Goal: Complete application form: Complete application form

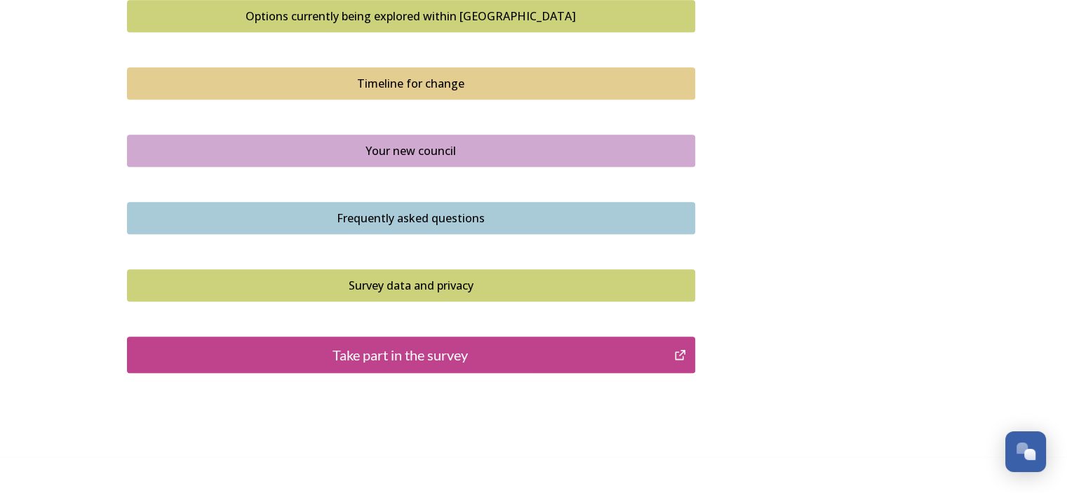
scroll to position [1014, 0]
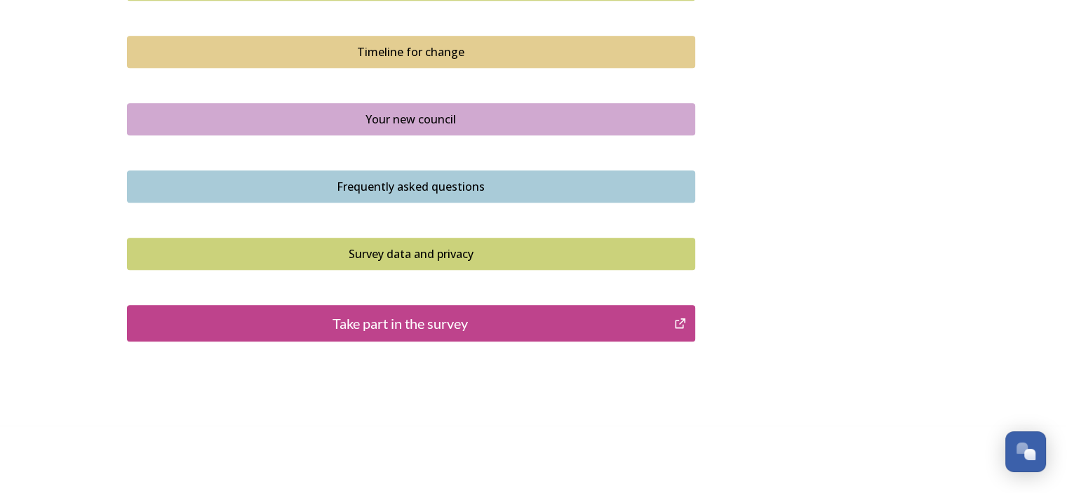
click at [427, 322] on div "Take part in the survey" at bounding box center [401, 323] width 532 height 21
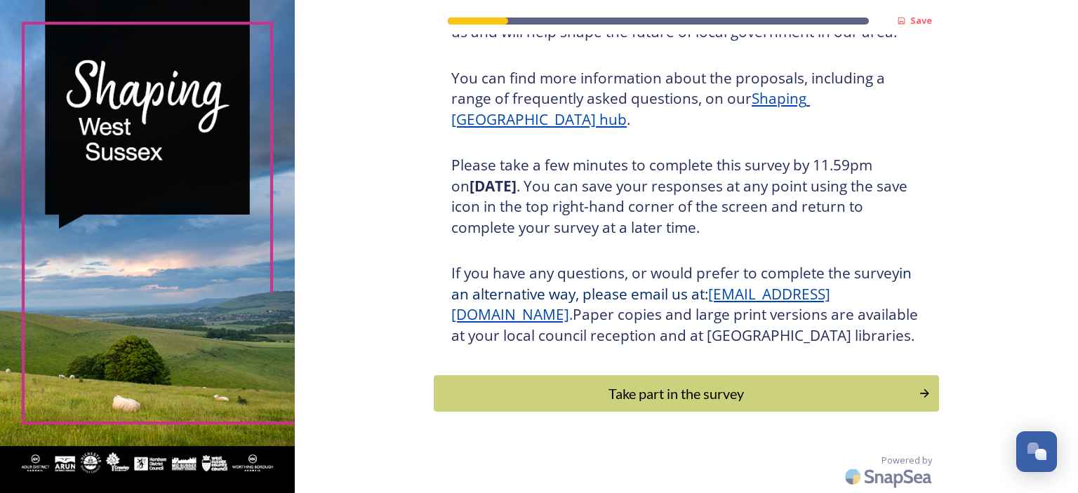
scroll to position [180, 0]
click at [707, 389] on div "Take part in the survey" at bounding box center [676, 393] width 474 height 21
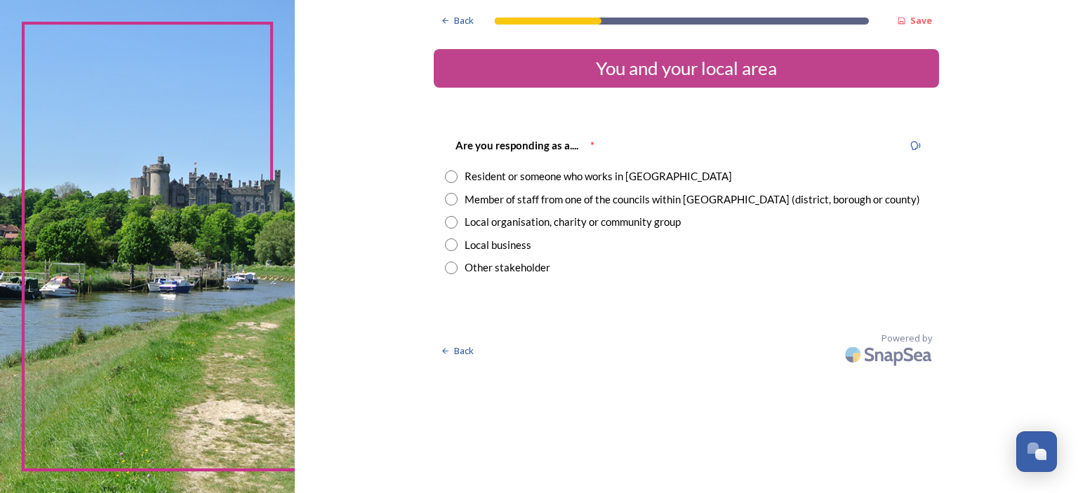
click at [456, 175] on input "radio" at bounding box center [451, 176] width 13 height 13
radio input "true"
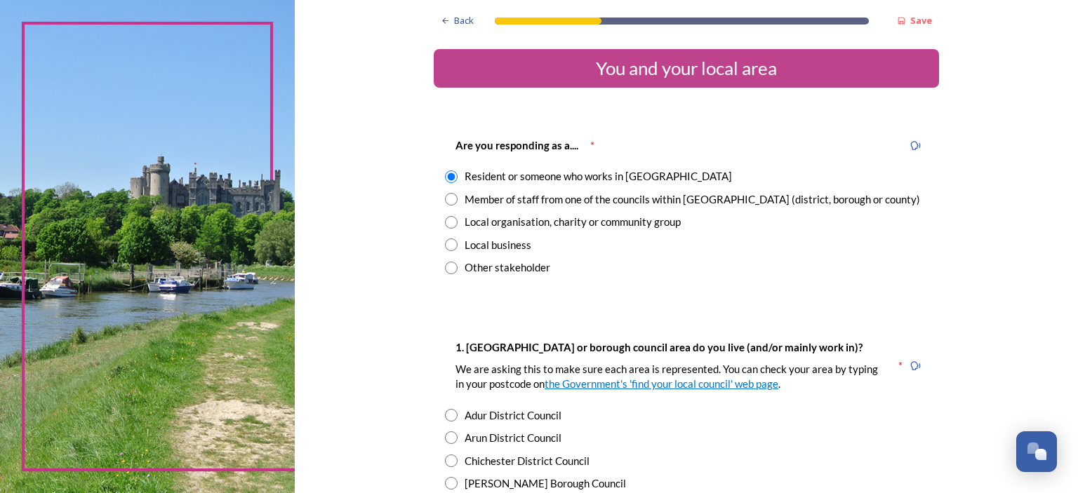
scroll to position [140, 0]
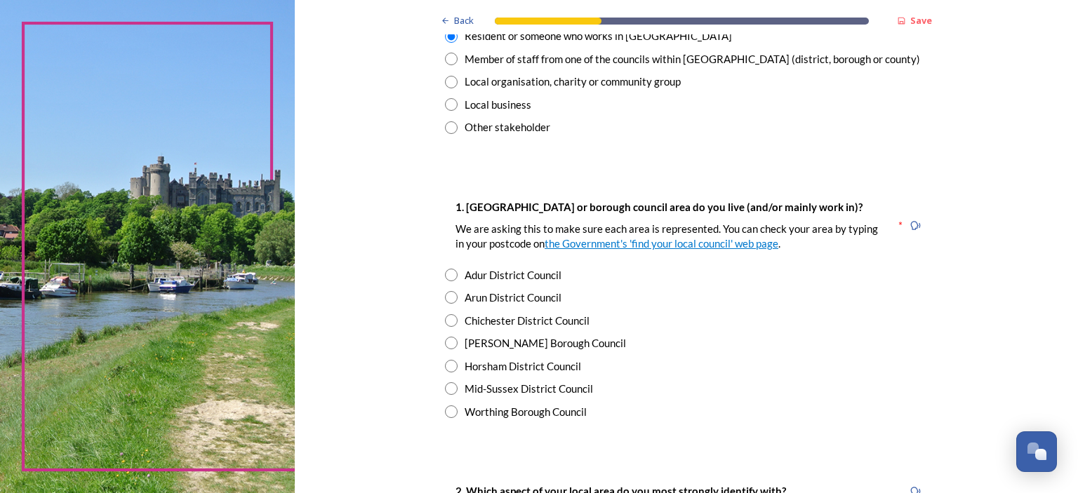
click at [445, 298] on input "radio" at bounding box center [451, 297] width 13 height 13
radio input "true"
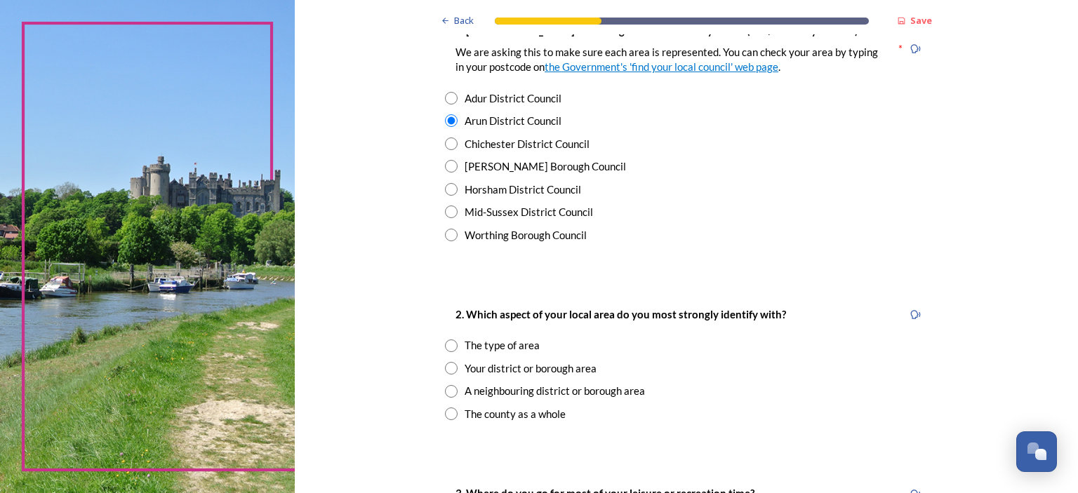
scroll to position [351, 0]
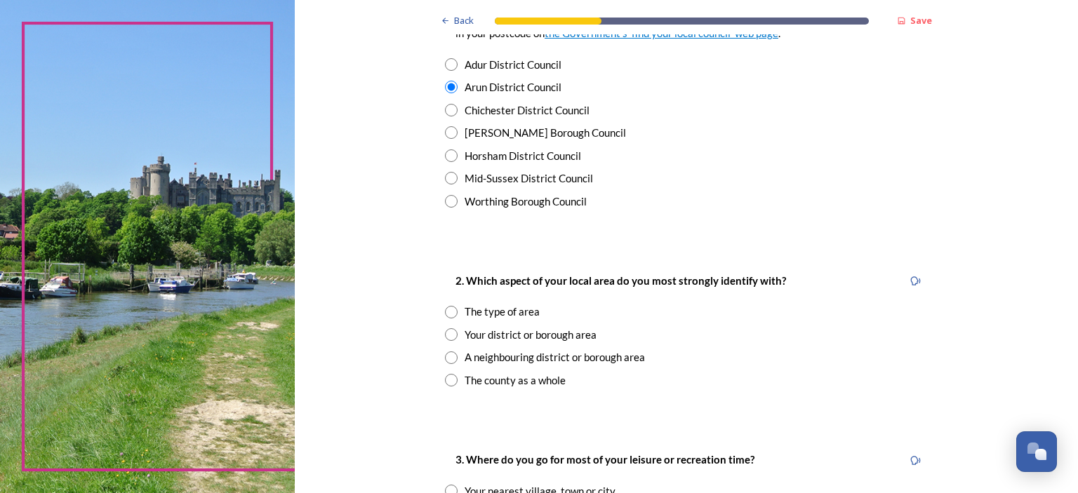
click at [449, 333] on input "radio" at bounding box center [451, 334] width 13 height 13
radio input "true"
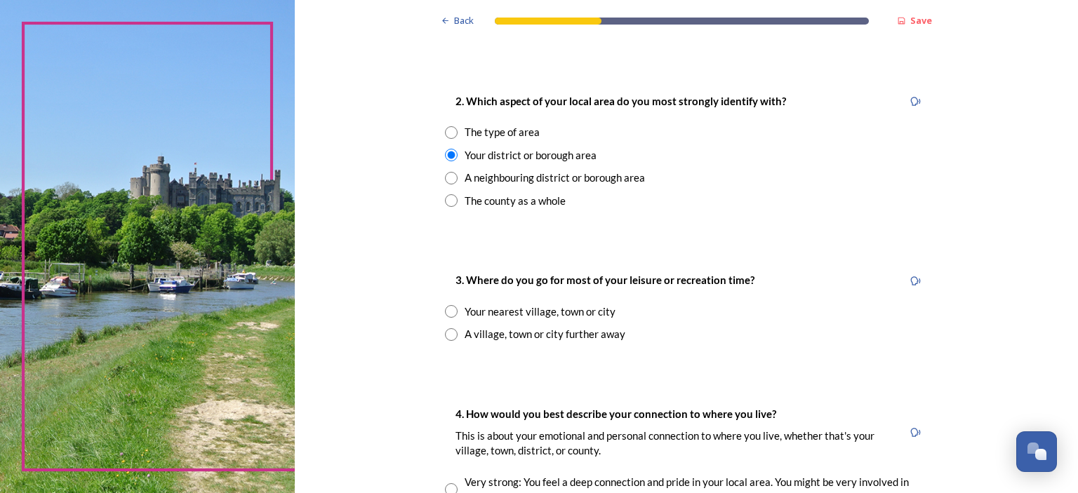
scroll to position [561, 0]
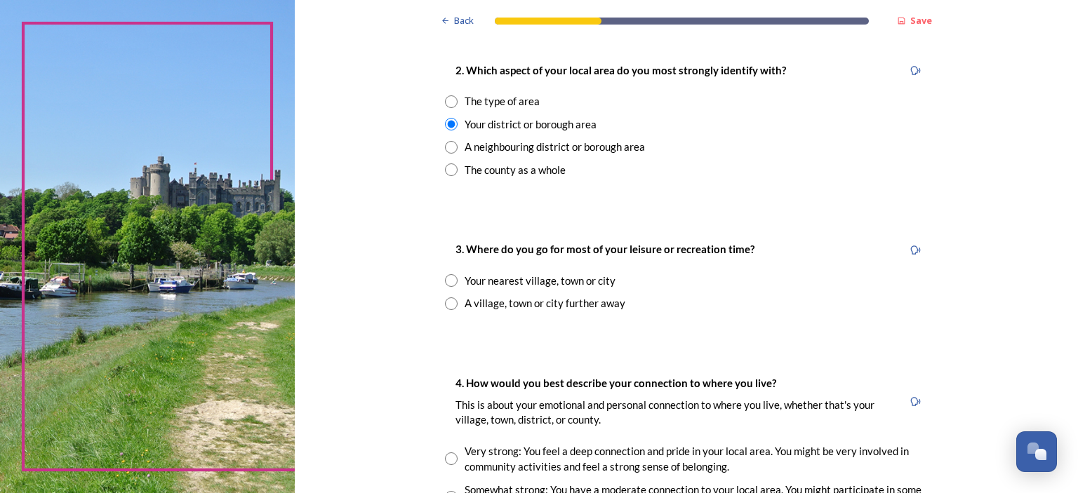
click at [448, 281] on input "radio" at bounding box center [451, 280] width 13 height 13
radio input "true"
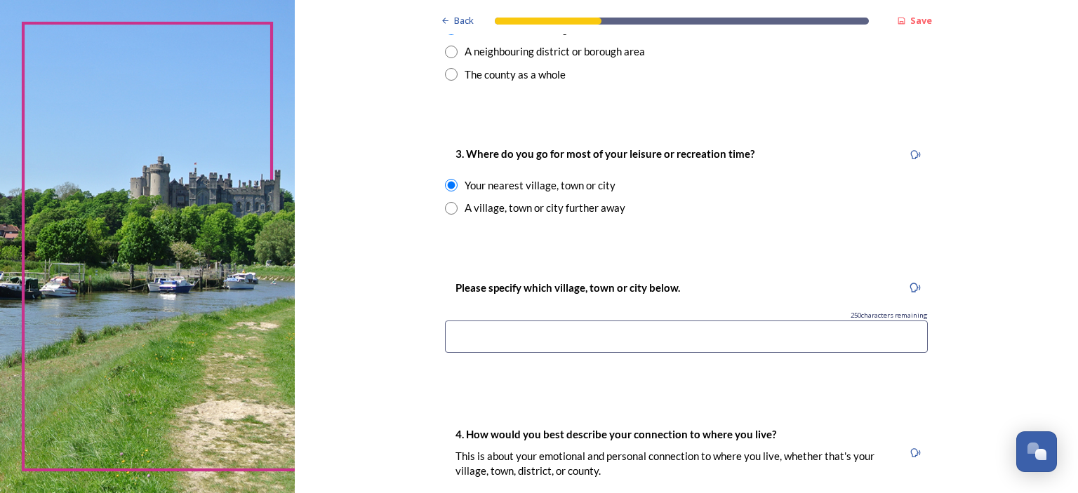
scroll to position [702, 0]
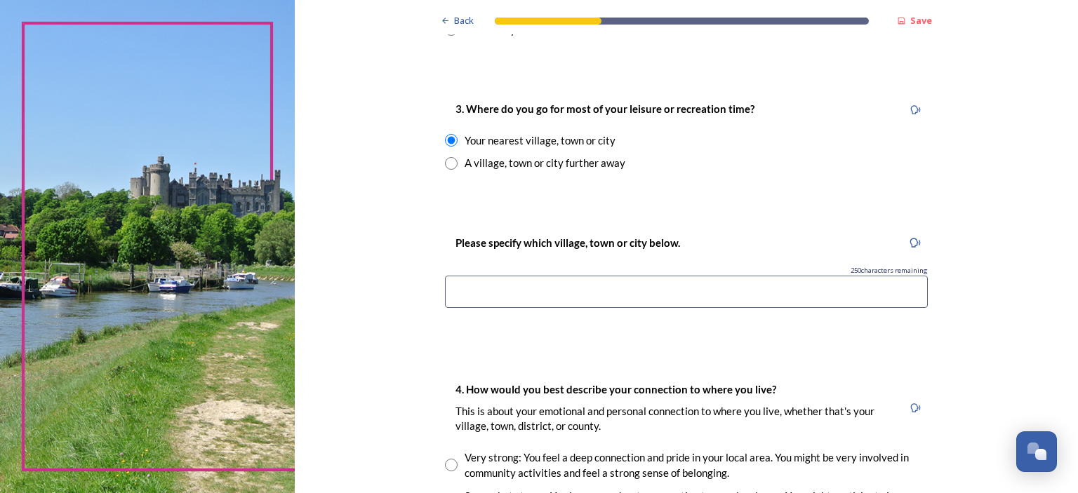
click at [592, 290] on input at bounding box center [686, 292] width 483 height 32
click at [502, 292] on input "Felpham and Bognor Regis" at bounding box center [686, 292] width 483 height 32
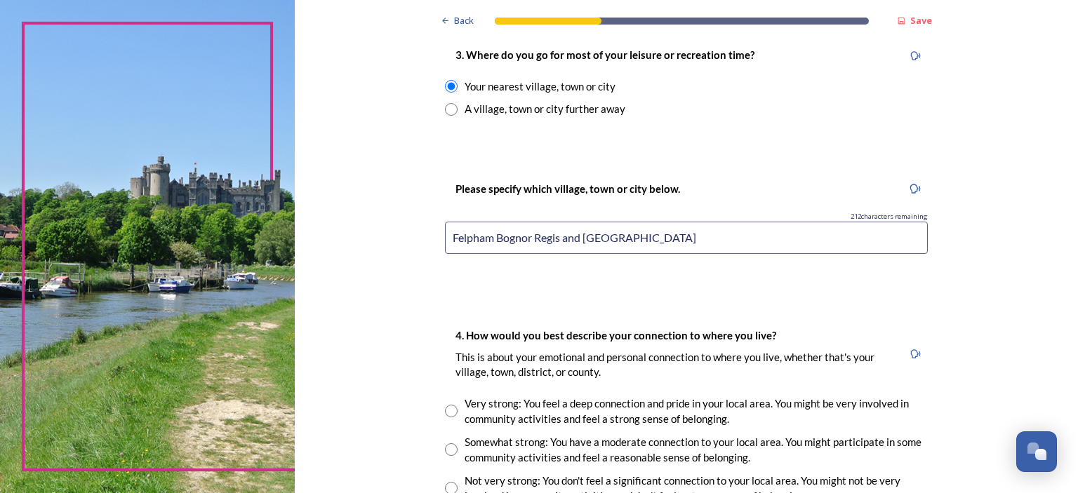
scroll to position [842, 0]
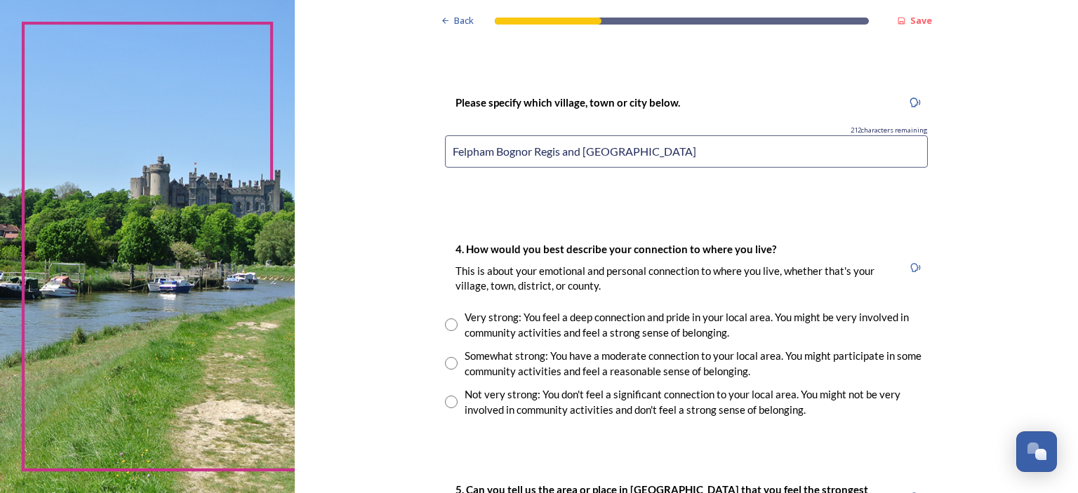
type input "Felpham Bognor Regis and [GEOGRAPHIC_DATA]"
drag, startPoint x: 442, startPoint y: 401, endPoint x: 484, endPoint y: 410, distance: 43.2
click at [445, 402] on input "radio" at bounding box center [451, 402] width 13 height 13
radio input "true"
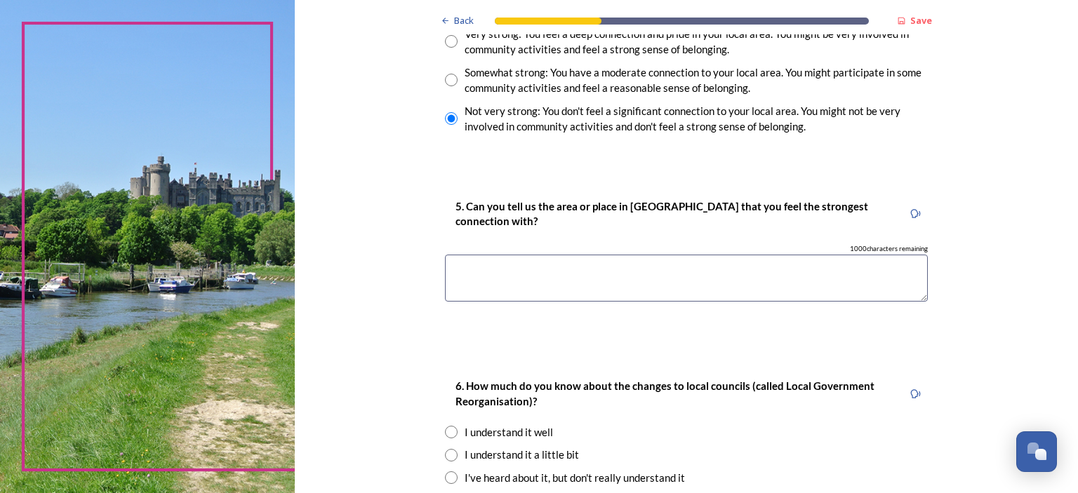
scroll to position [1193, 0]
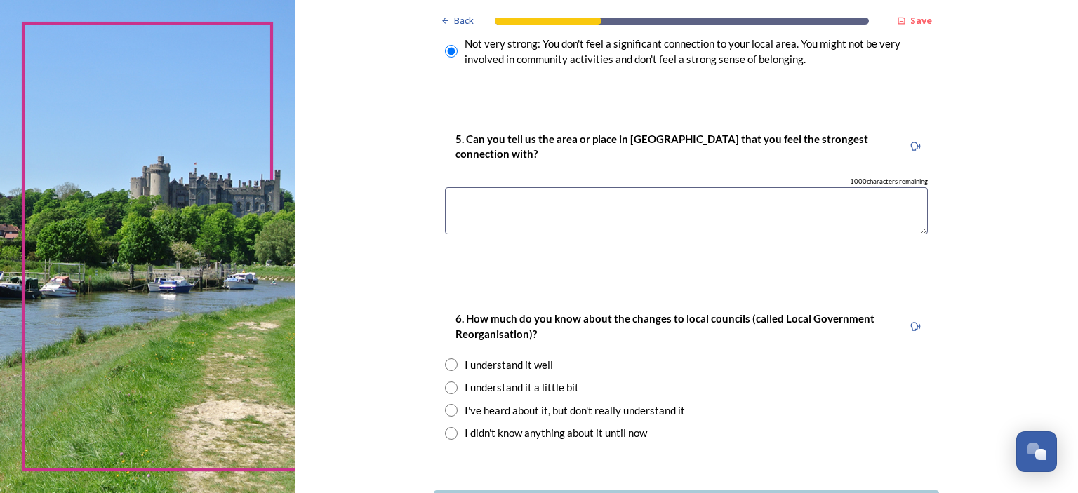
click at [551, 203] on textarea at bounding box center [686, 210] width 483 height 47
type textarea "Bognor Regis"
drag, startPoint x: 447, startPoint y: 431, endPoint x: 455, endPoint y: 432, distance: 8.4
click at [448, 431] on input "radio" at bounding box center [451, 433] width 13 height 13
radio input "true"
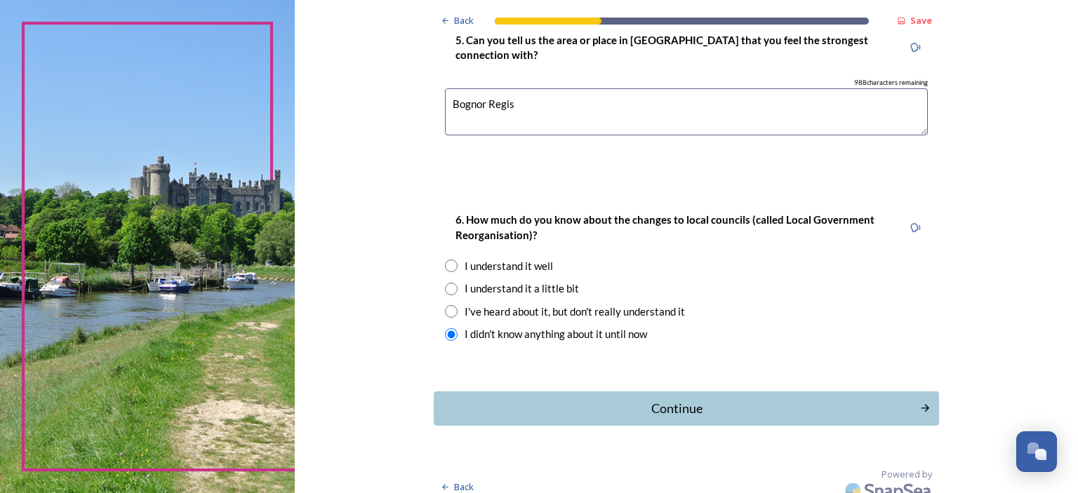
scroll to position [1305, 0]
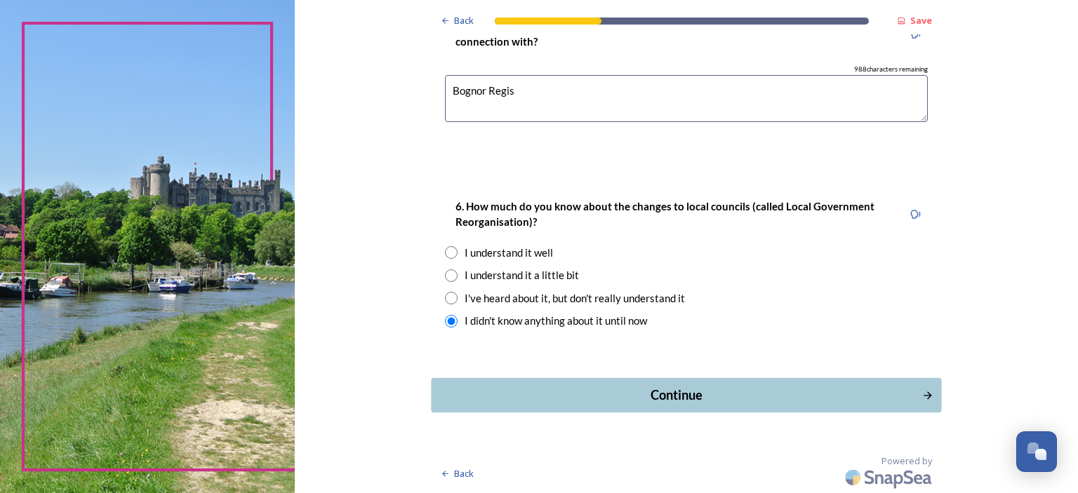
click at [676, 403] on div "Continue" at bounding box center [676, 395] width 475 height 19
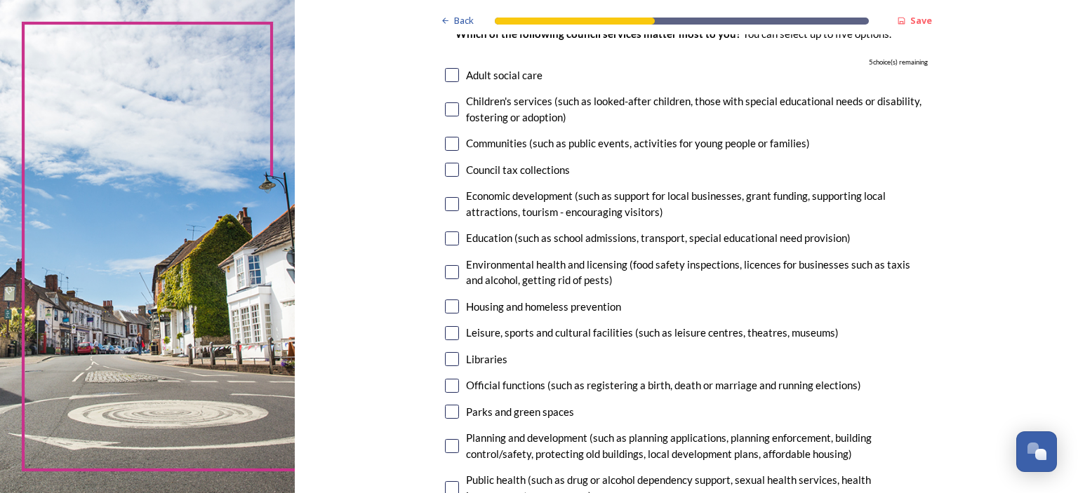
scroll to position [140, 0]
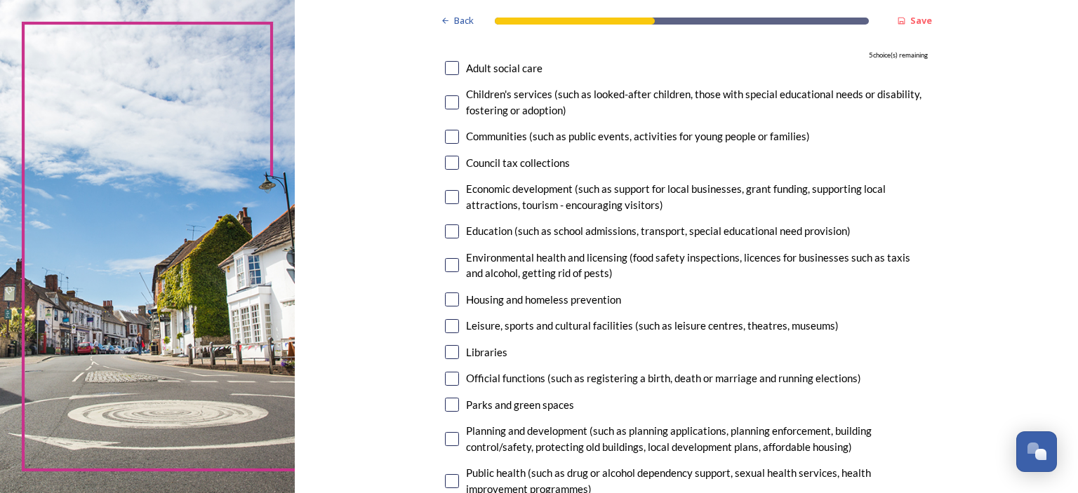
click at [448, 196] on input "checkbox" at bounding box center [452, 197] width 14 height 14
checkbox input "true"
click at [450, 234] on input "checkbox" at bounding box center [452, 232] width 14 height 14
checkbox input "true"
click at [449, 269] on input "checkbox" at bounding box center [452, 265] width 14 height 14
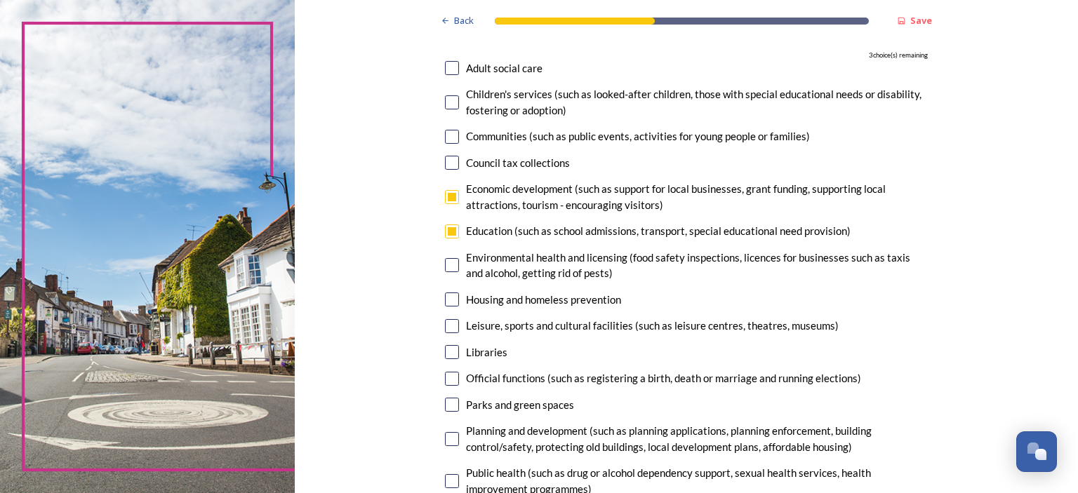
checkbox input "true"
click at [450, 300] on input "checkbox" at bounding box center [452, 300] width 14 height 14
click at [445, 300] on input "checkbox" at bounding box center [452, 300] width 14 height 14
checkbox input "false"
click at [449, 351] on input "checkbox" at bounding box center [452, 352] width 14 height 14
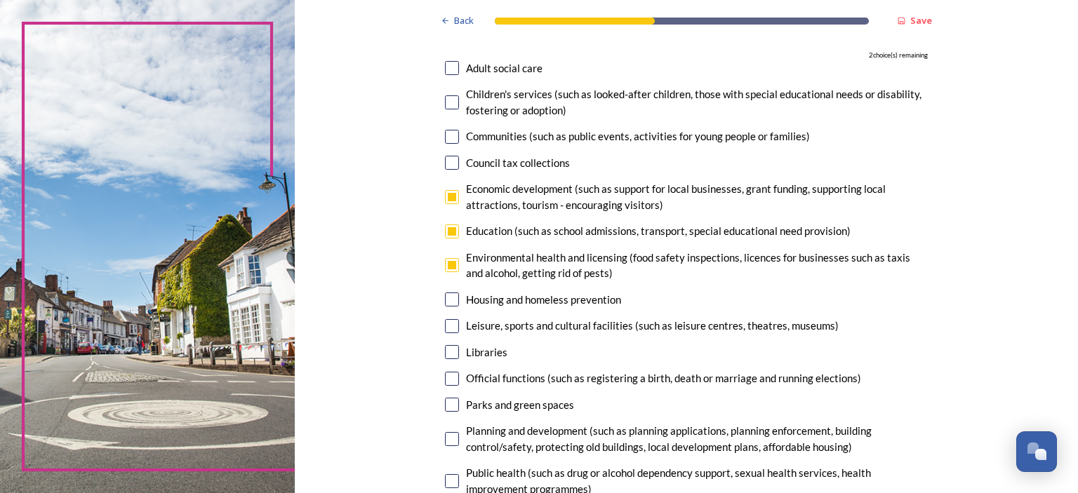
checkbox input "true"
click at [452, 404] on input "checkbox" at bounding box center [452, 405] width 14 height 14
checkbox input "true"
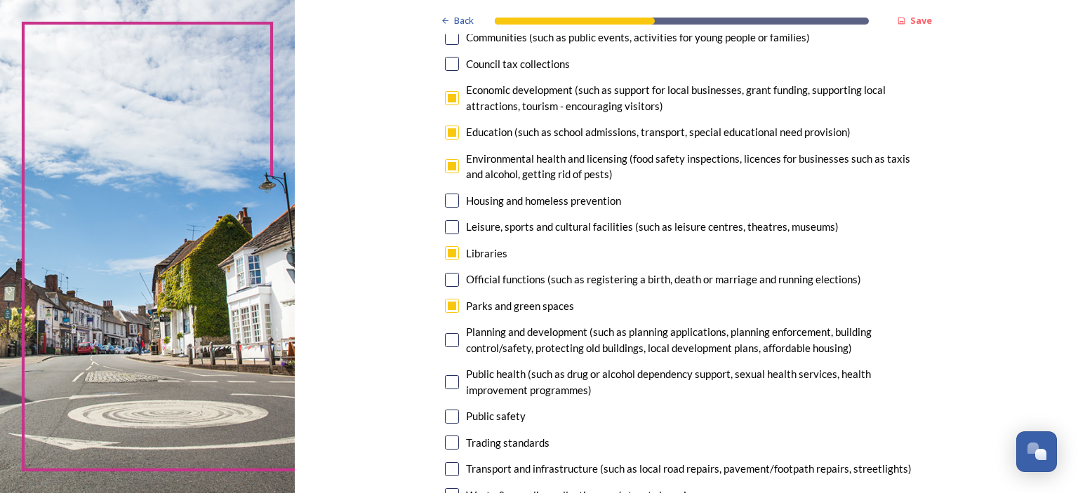
scroll to position [210, 0]
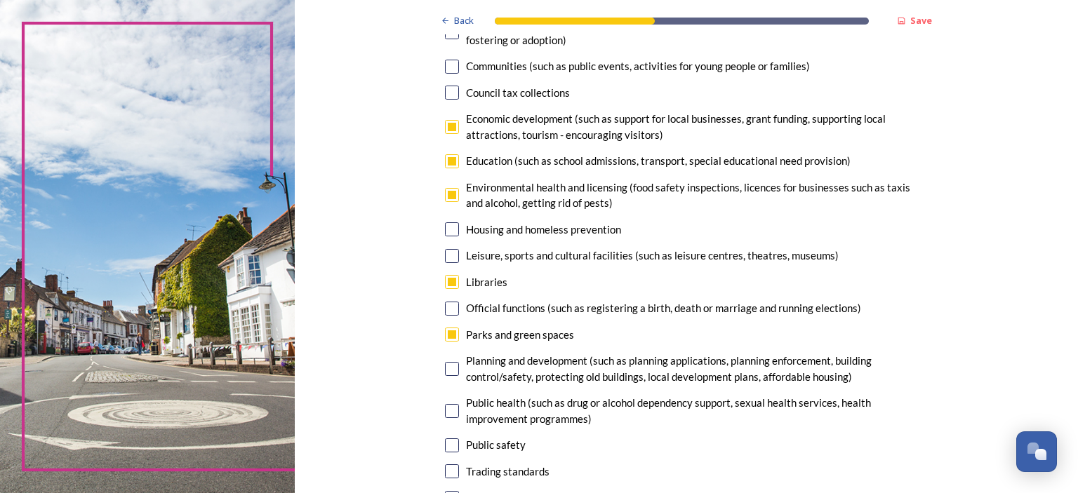
click at [452, 196] on input "checkbox" at bounding box center [452, 195] width 14 height 14
checkbox input "false"
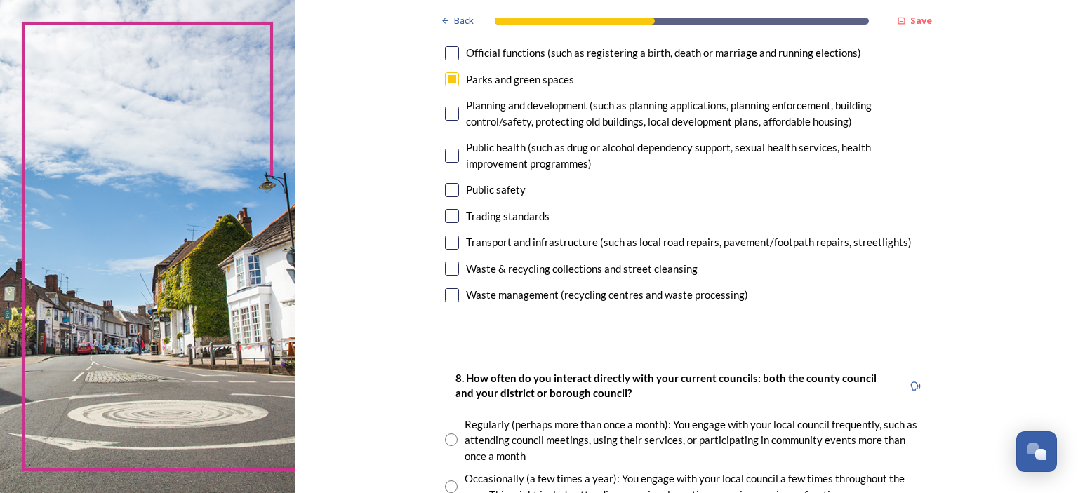
scroll to position [491, 0]
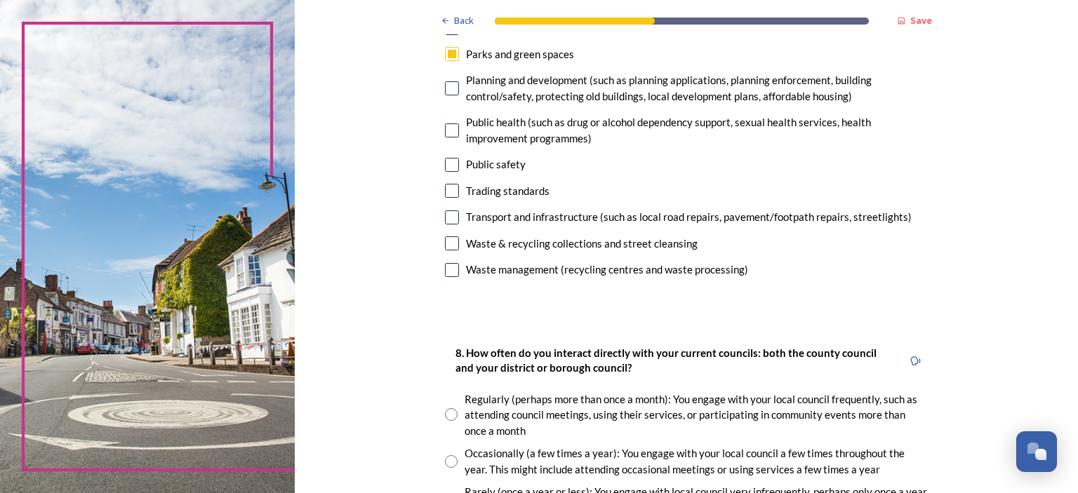
click at [449, 243] on input "checkbox" at bounding box center [452, 243] width 14 height 14
checkbox input "true"
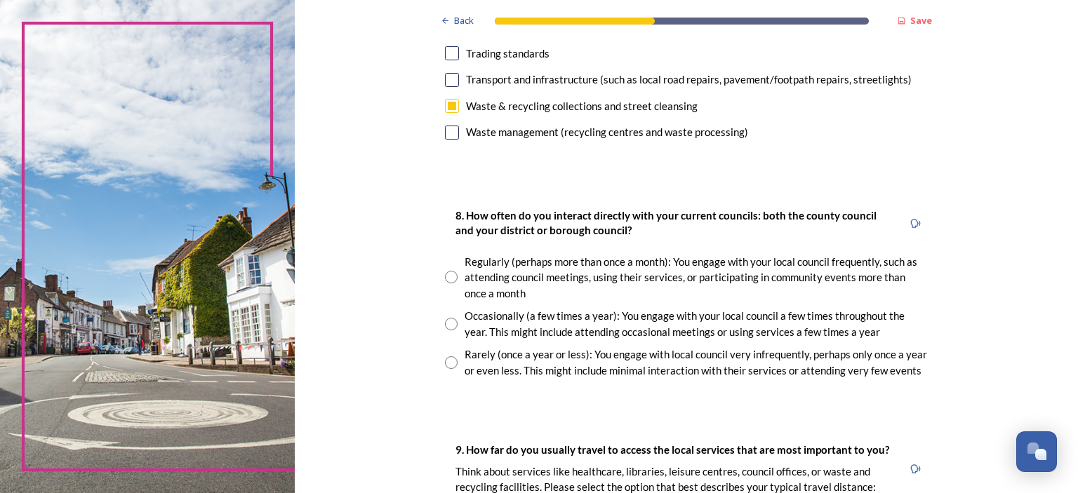
scroll to position [631, 0]
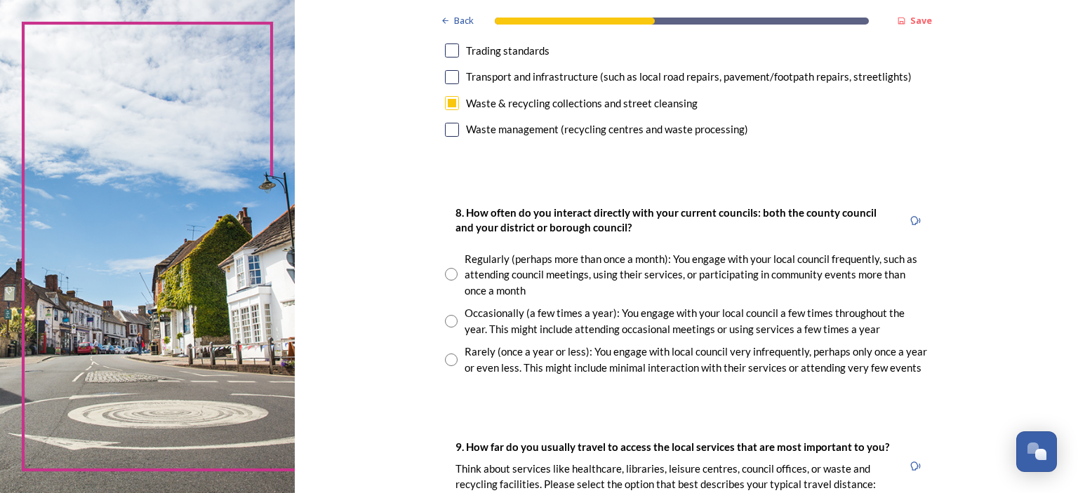
click at [455, 360] on div "Rarely (once a year or less): You engage with local council very infrequently, …" at bounding box center [686, 360] width 483 height 32
radio input "true"
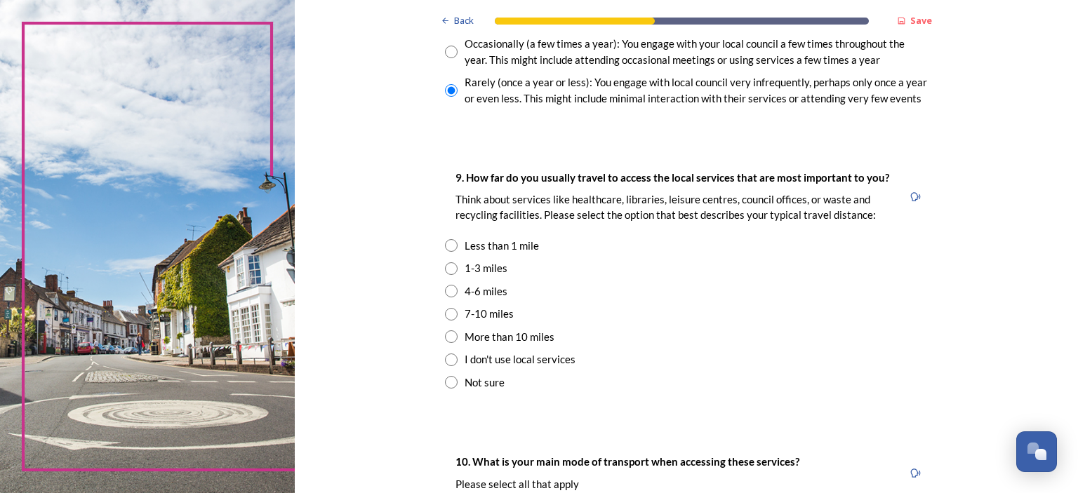
scroll to position [912, 0]
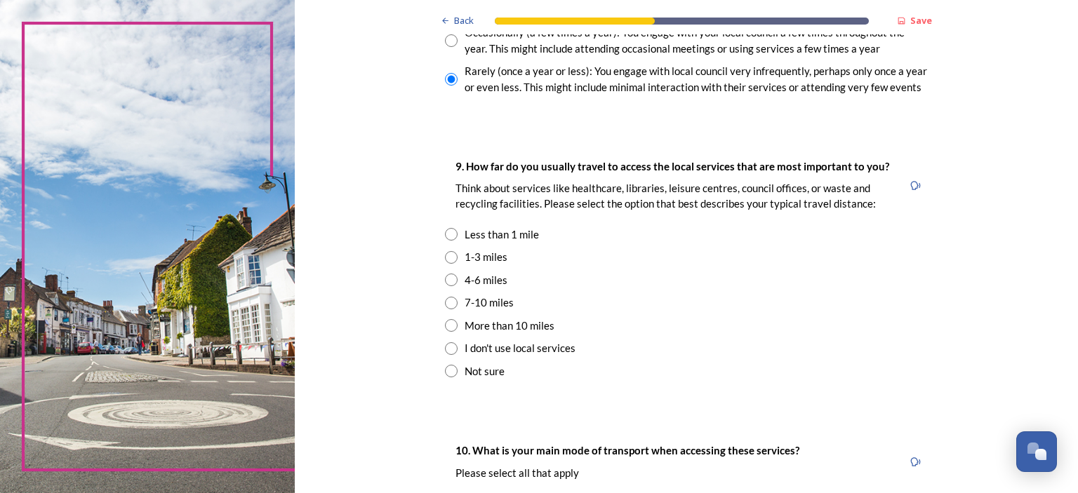
click at [452, 256] on input "radio" at bounding box center [451, 257] width 13 height 13
radio input "true"
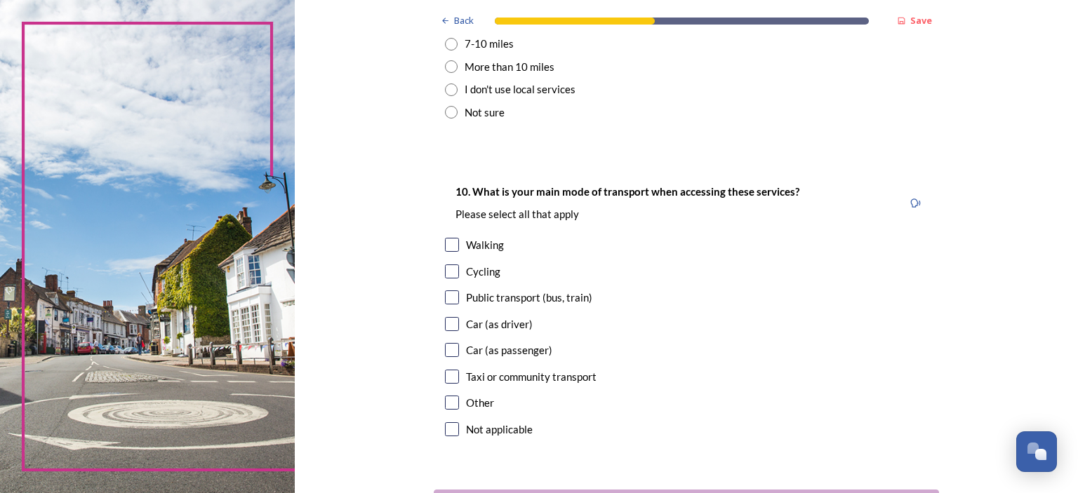
scroll to position [1193, 0]
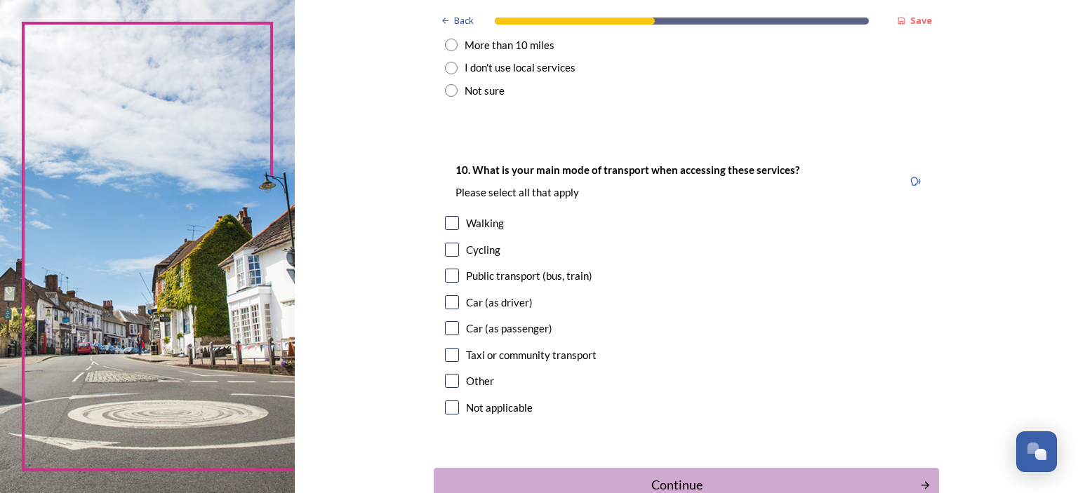
click at [452, 302] on input "checkbox" at bounding box center [452, 302] width 14 height 14
checkbox input "true"
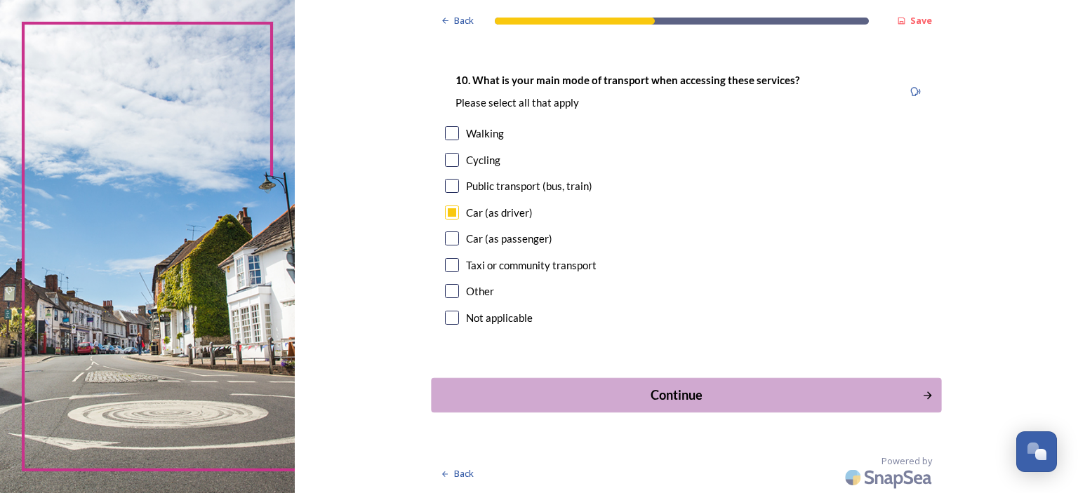
click at [713, 399] on div "Continue" at bounding box center [676, 395] width 475 height 19
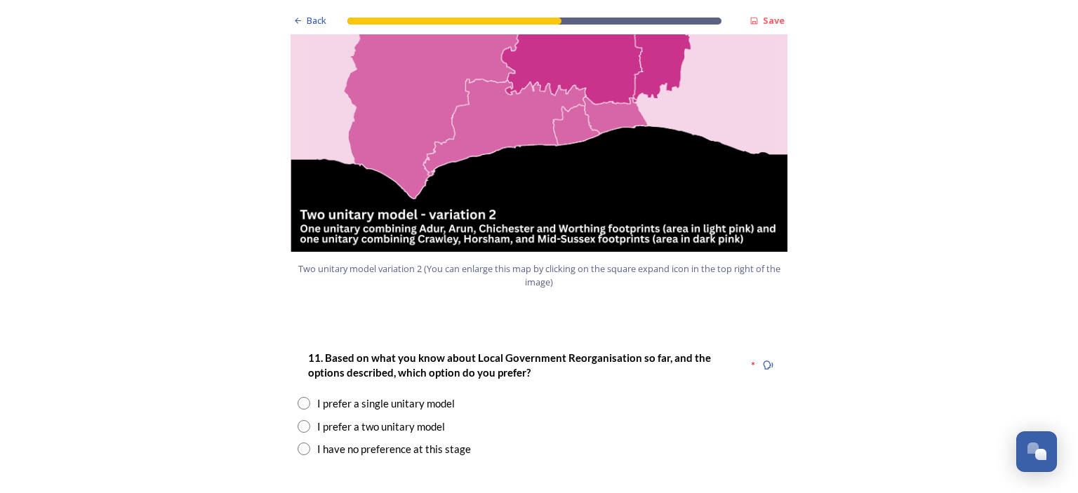
scroll to position [1684, 0]
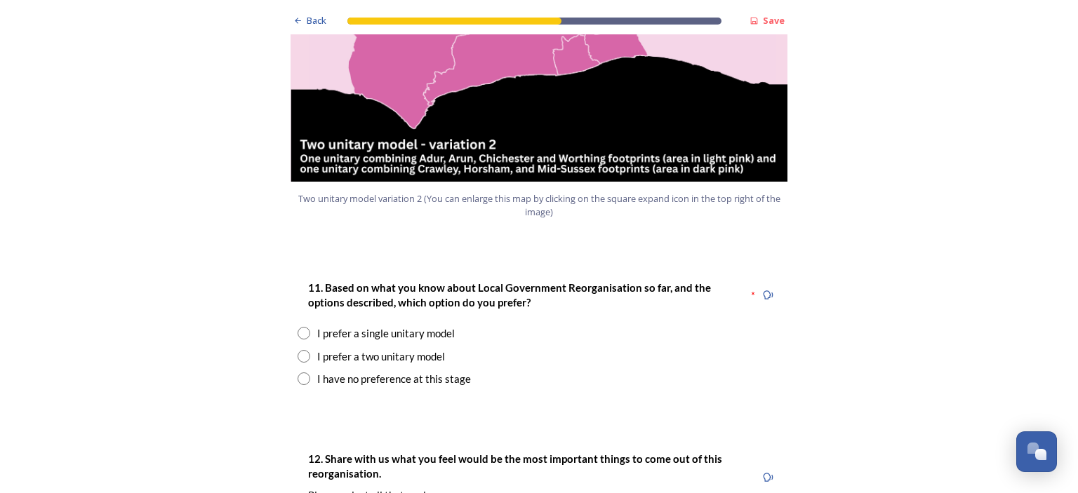
click at [298, 327] on input "radio" at bounding box center [303, 333] width 13 height 13
radio input "true"
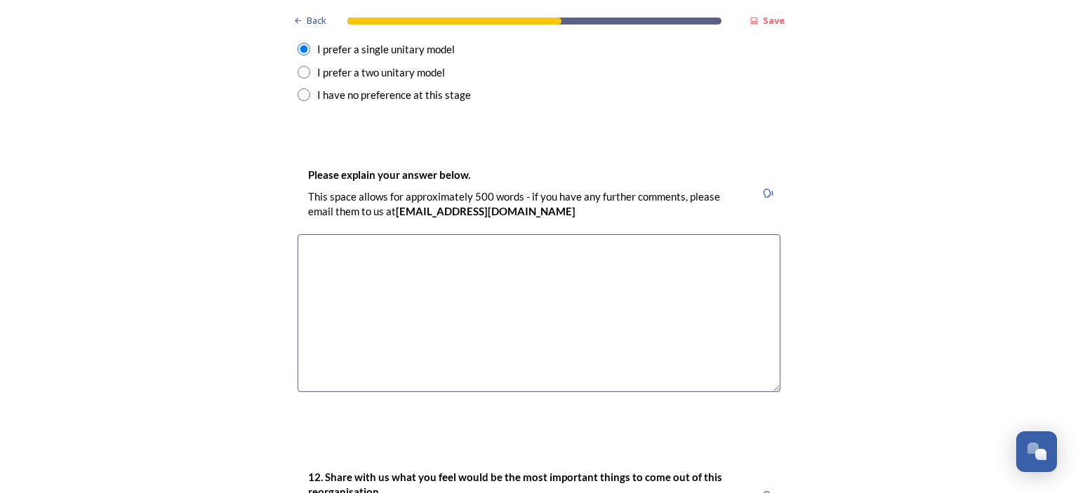
scroll to position [1894, 0]
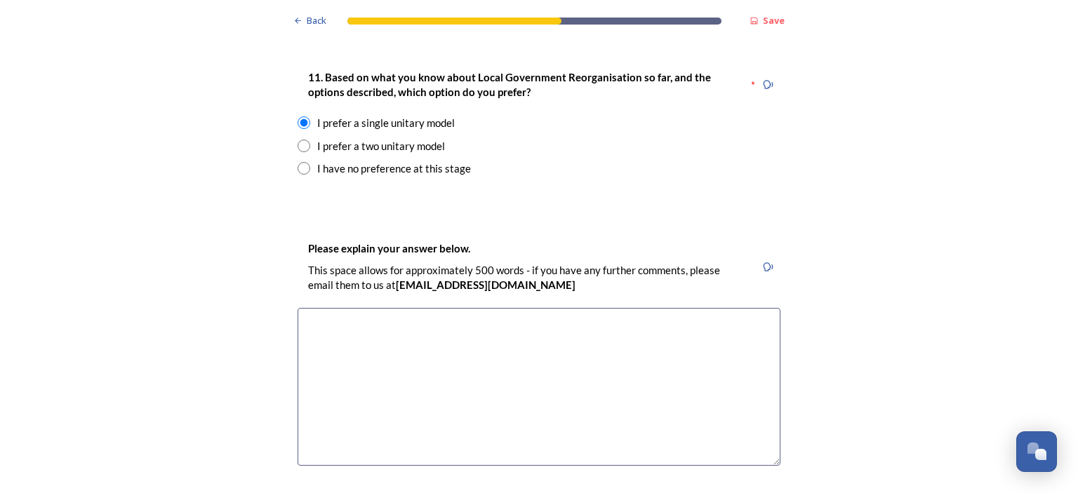
click at [316, 308] on textarea at bounding box center [538, 387] width 483 height 158
click at [301, 308] on textarea "single terriory would avoid duplication, conflicts of interest" at bounding box center [538, 387] width 483 height 158
click at [594, 308] on textarea "a single territory would avoid duplication, conflicts of interest" at bounding box center [538, 387] width 483 height 158
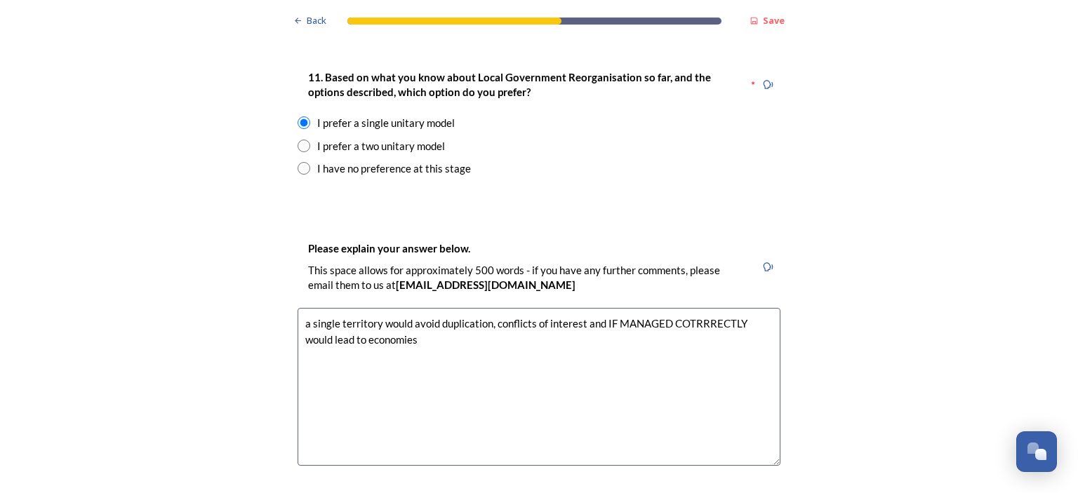
click at [681, 308] on textarea "a single territory would avoid duplication, conflicts of interest and IF MANAGE…" at bounding box center [538, 387] width 483 height 158
click at [490, 308] on textarea "a single territory would avoid duplication, conflicts of interest and IF MANAGE…" at bounding box center [538, 387] width 483 height 158
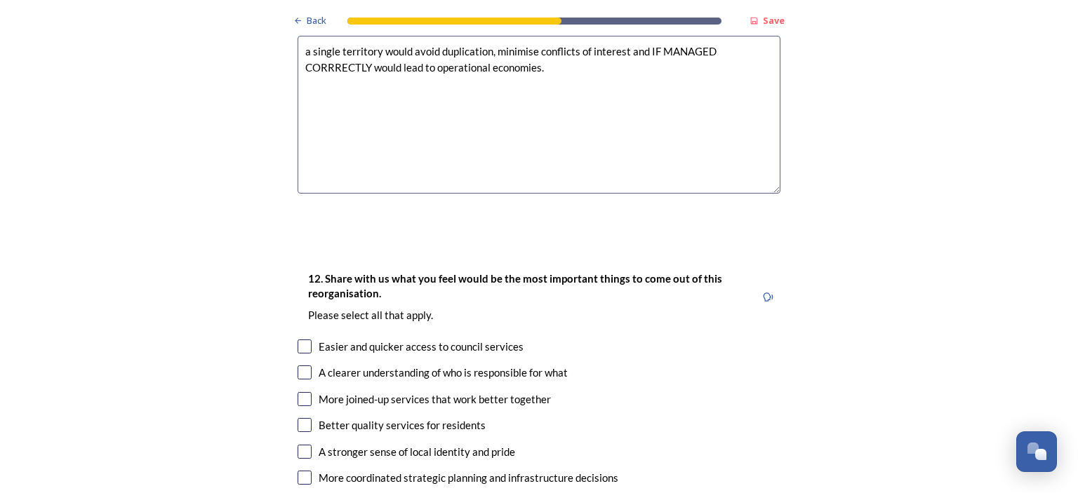
scroll to position [2175, 0]
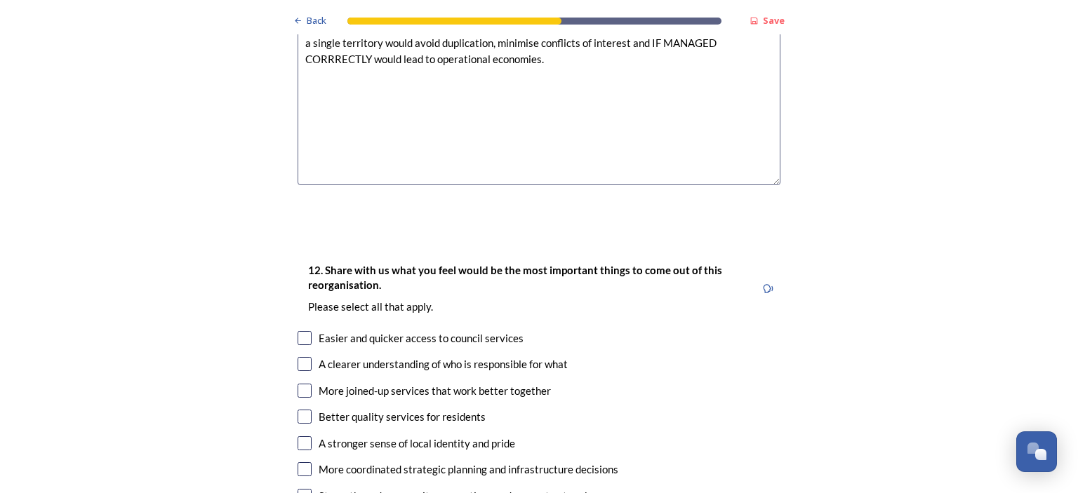
type textarea "a single territory would avoid duplication, minimise conflicts of interest and …"
click at [297, 331] on input "checkbox" at bounding box center [304, 338] width 14 height 14
checkbox input "true"
click at [298, 357] on input "checkbox" at bounding box center [304, 364] width 14 height 14
checkbox input "true"
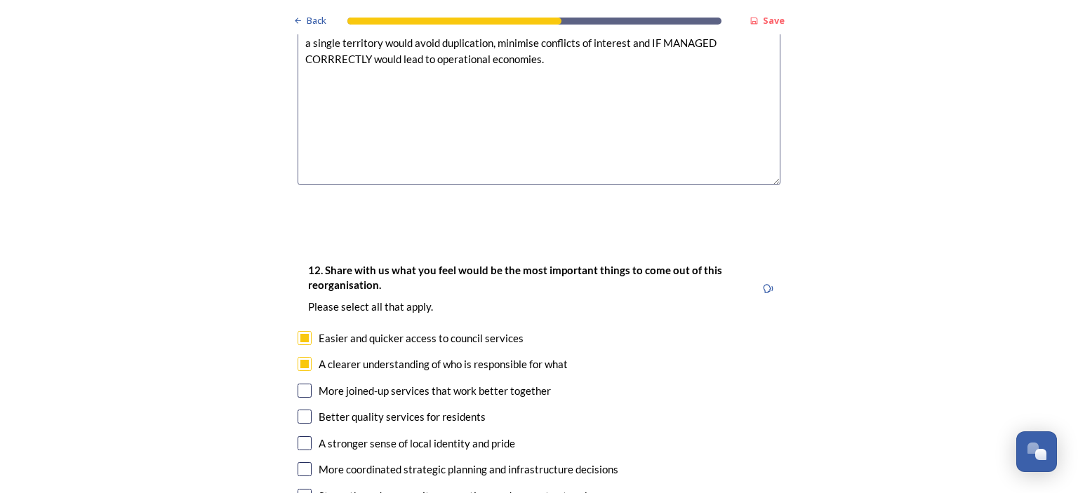
click at [300, 384] on input "checkbox" at bounding box center [304, 391] width 14 height 14
checkbox input "true"
click at [303, 410] on input "checkbox" at bounding box center [304, 417] width 14 height 14
checkbox input "true"
click at [298, 436] on input "checkbox" at bounding box center [304, 443] width 14 height 14
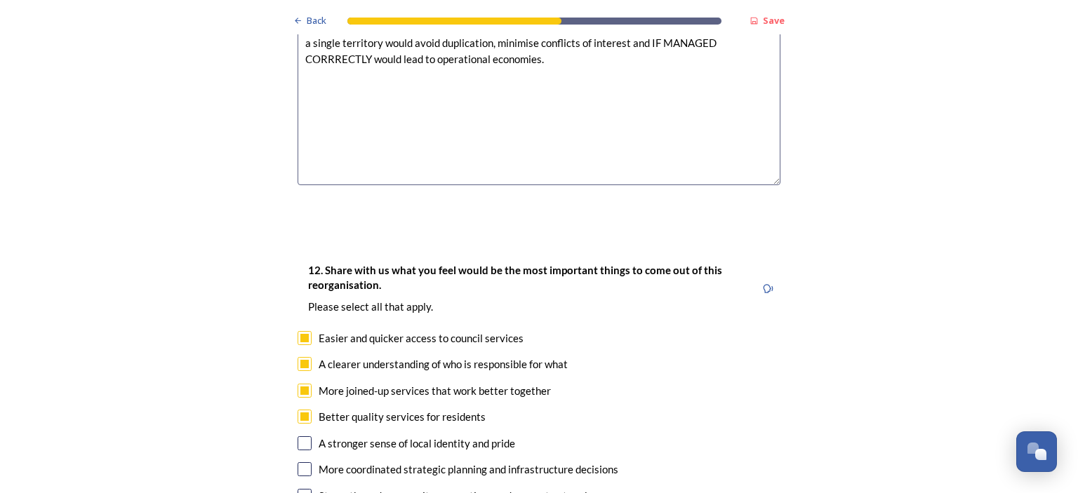
checkbox input "true"
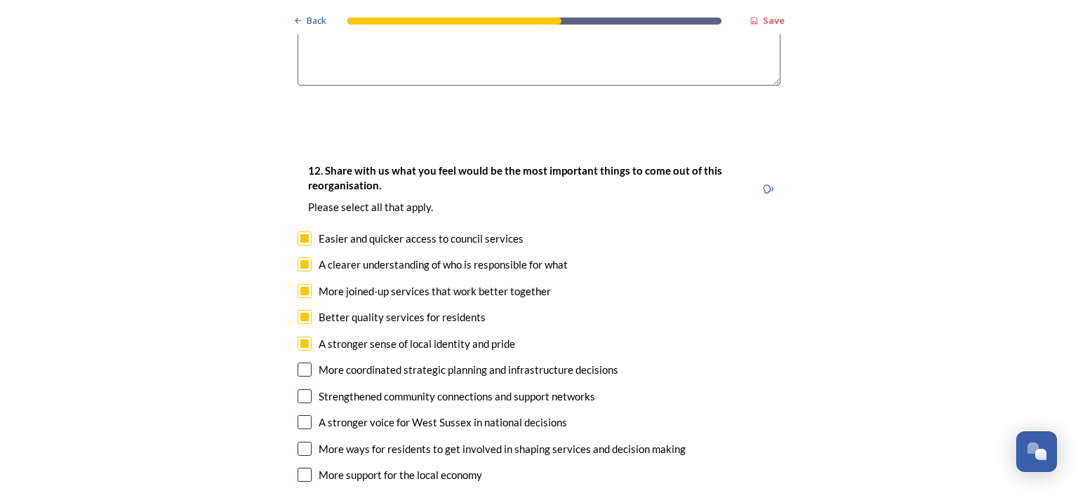
scroll to position [2315, 0]
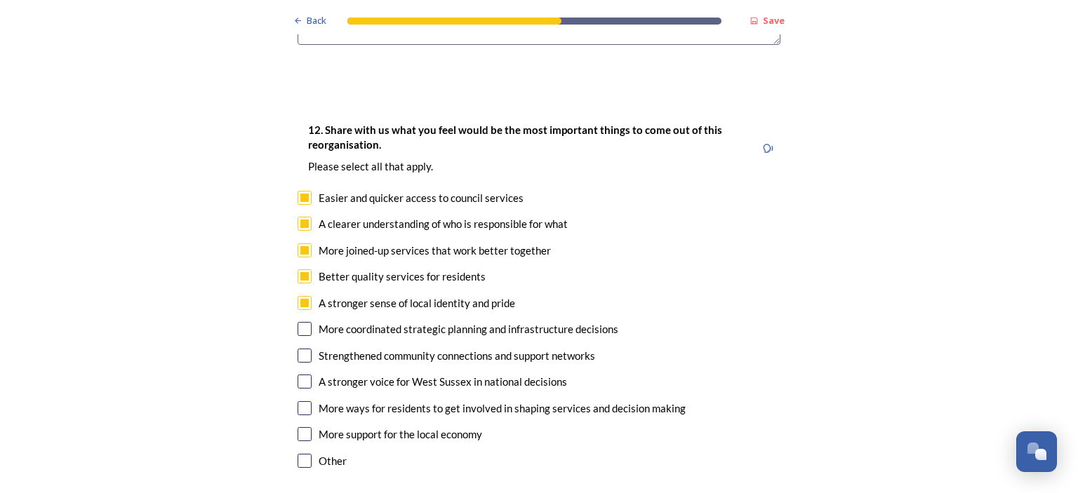
click at [298, 322] on input "checkbox" at bounding box center [304, 329] width 14 height 14
checkbox input "true"
click at [301, 349] on input "checkbox" at bounding box center [304, 356] width 14 height 14
checkbox input "true"
click at [300, 375] on input "checkbox" at bounding box center [304, 382] width 14 height 14
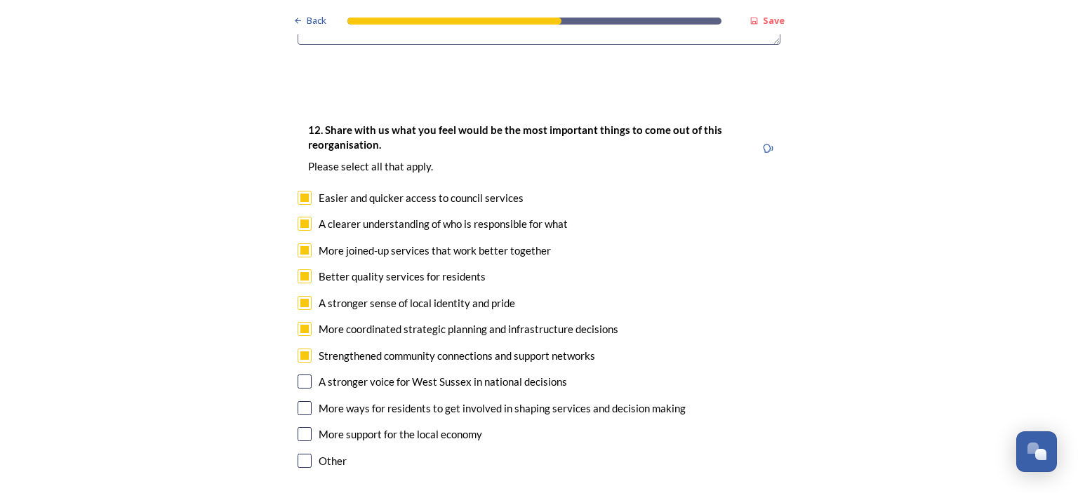
checkbox input "true"
click at [297, 401] on input "checkbox" at bounding box center [304, 408] width 14 height 14
checkbox input "true"
click at [300, 427] on input "checkbox" at bounding box center [304, 434] width 14 height 14
checkbox input "true"
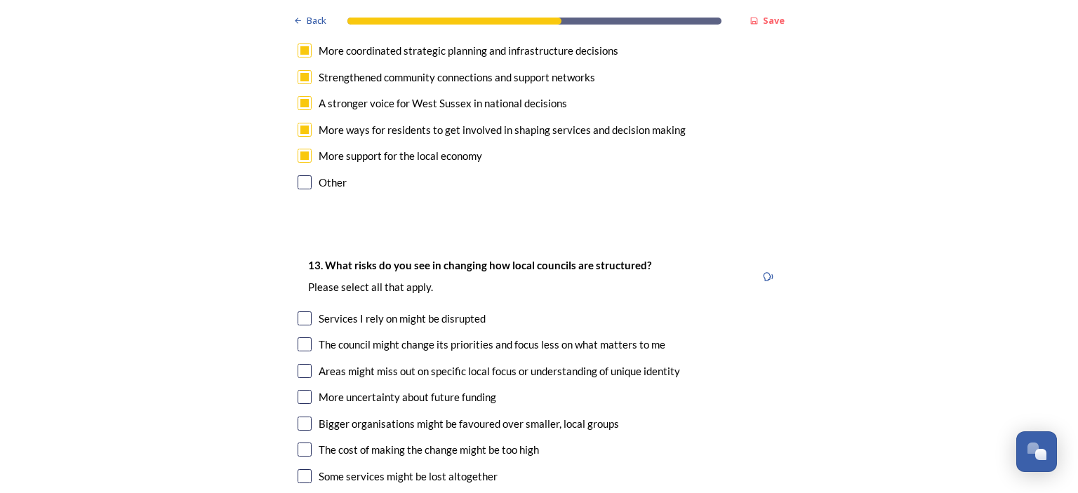
scroll to position [2596, 0]
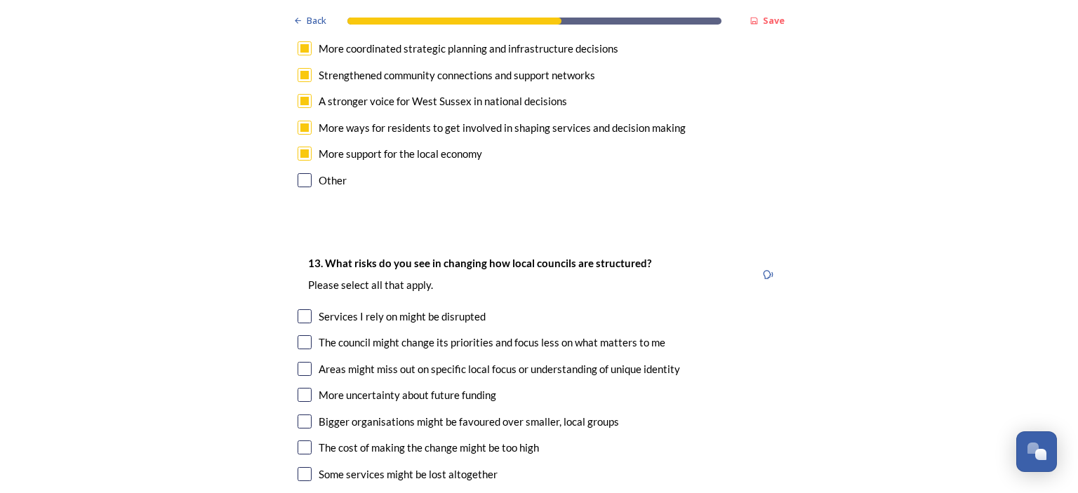
click at [300, 309] on input "checkbox" at bounding box center [304, 316] width 14 height 14
checkbox input "true"
click at [303, 335] on input "checkbox" at bounding box center [304, 342] width 14 height 14
checkbox input "true"
click at [302, 362] on input "checkbox" at bounding box center [304, 369] width 14 height 14
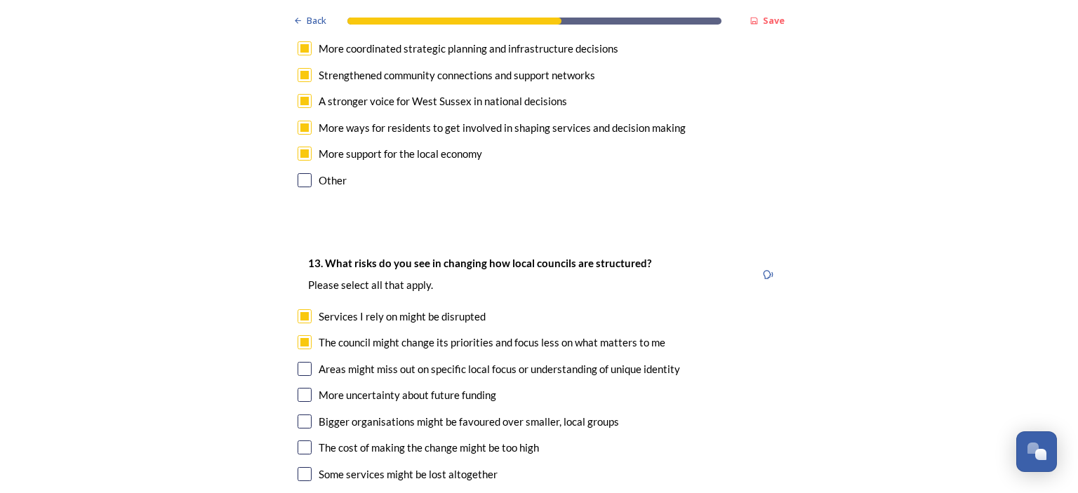
checkbox input "true"
click at [298, 388] on input "checkbox" at bounding box center [304, 395] width 14 height 14
checkbox input "true"
click at [298, 415] on input "checkbox" at bounding box center [304, 422] width 14 height 14
checkbox input "true"
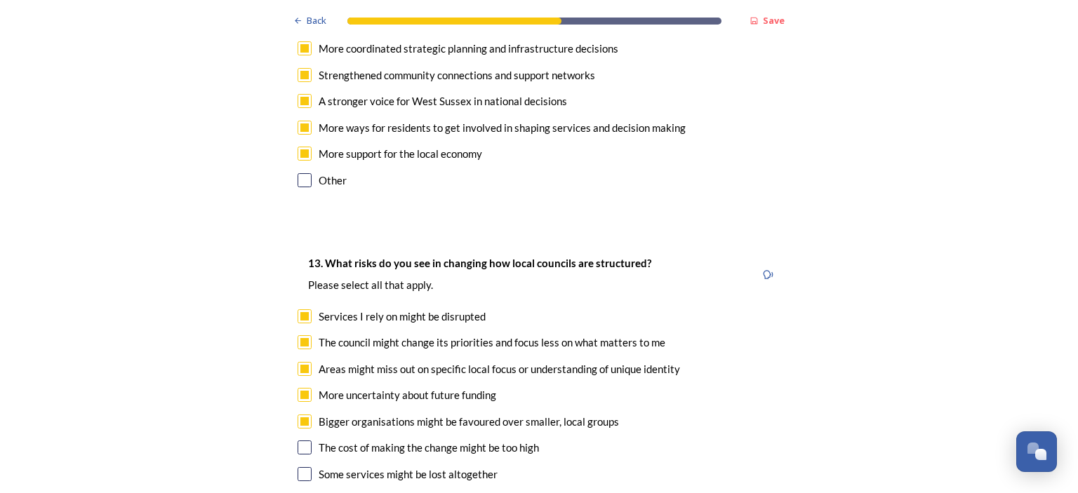
click at [302, 441] on input "checkbox" at bounding box center [304, 448] width 14 height 14
checkbox input "true"
click at [303, 467] on input "checkbox" at bounding box center [304, 474] width 14 height 14
checkbox input "true"
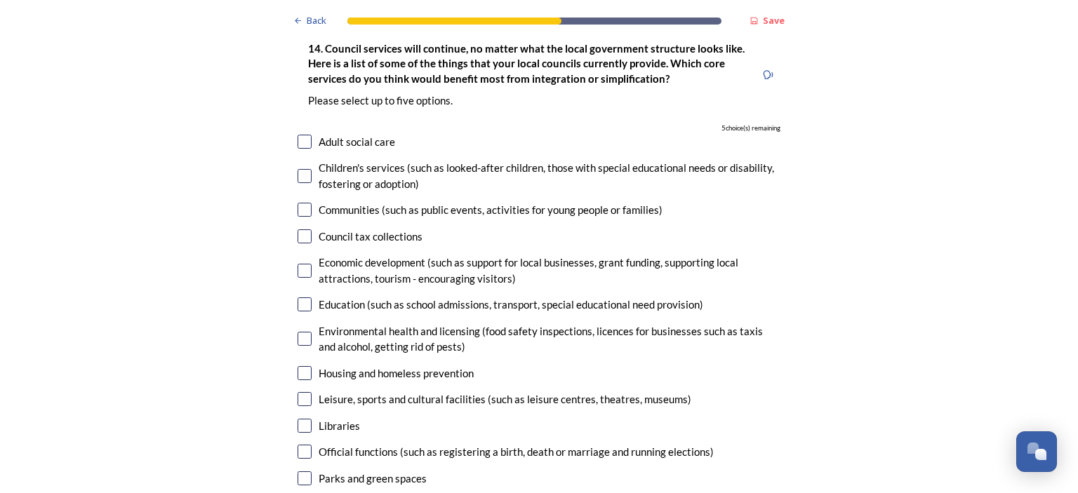
scroll to position [3227, 0]
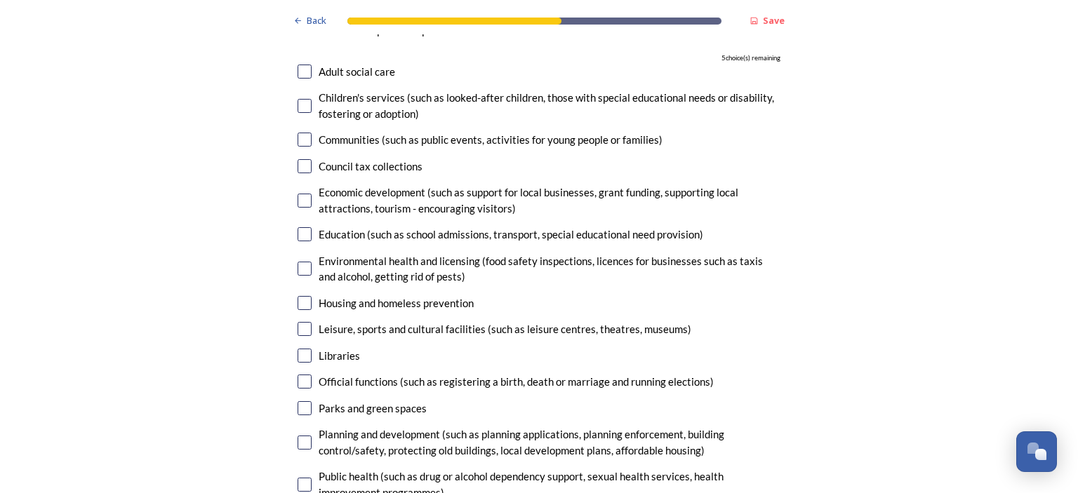
click at [302, 227] on input "checkbox" at bounding box center [304, 234] width 14 height 14
checkbox input "true"
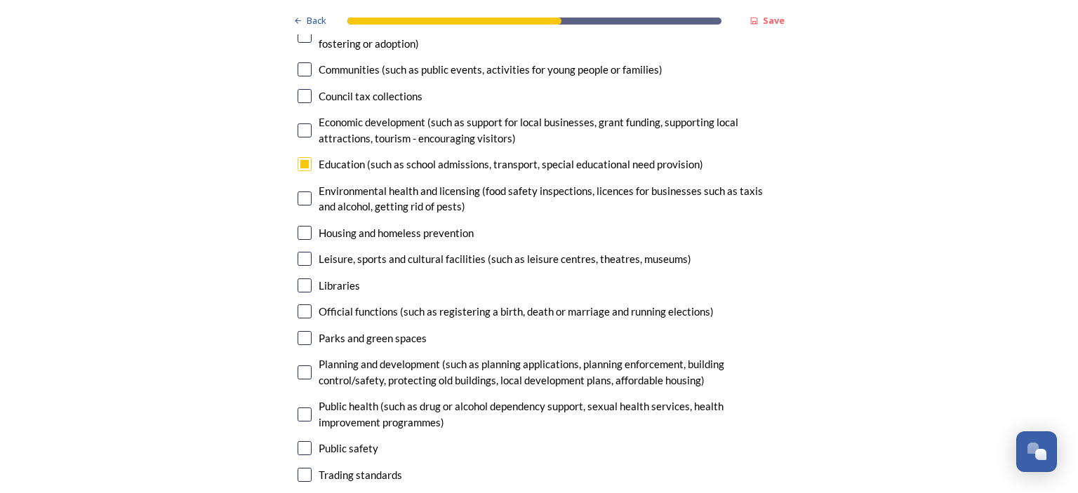
click at [298, 279] on input "checkbox" at bounding box center [304, 286] width 14 height 14
checkbox input "true"
click at [299, 331] on input "checkbox" at bounding box center [304, 338] width 14 height 14
checkbox input "true"
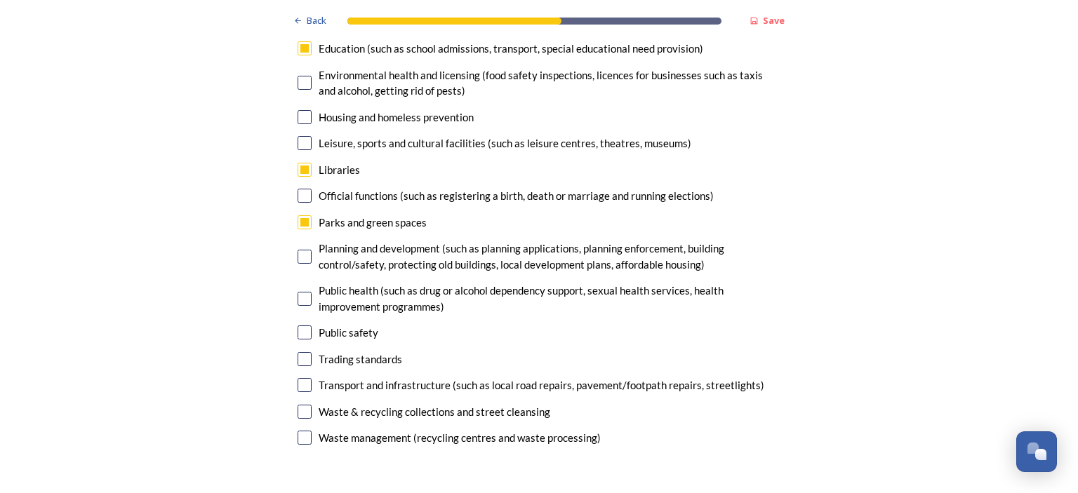
scroll to position [3438, 0]
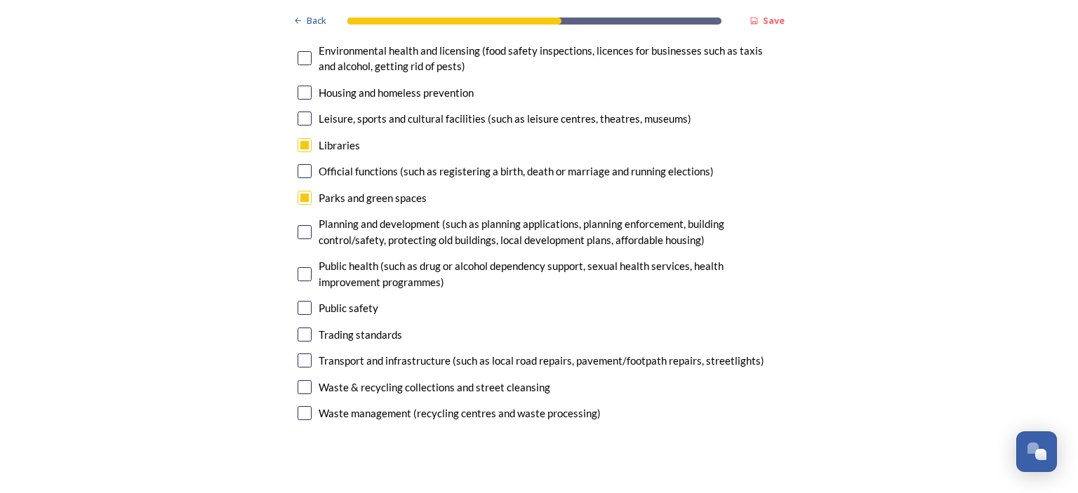
click at [302, 380] on input "checkbox" at bounding box center [304, 387] width 14 height 14
checkbox input "true"
click at [300, 225] on input "checkbox" at bounding box center [304, 232] width 14 height 14
checkbox input "true"
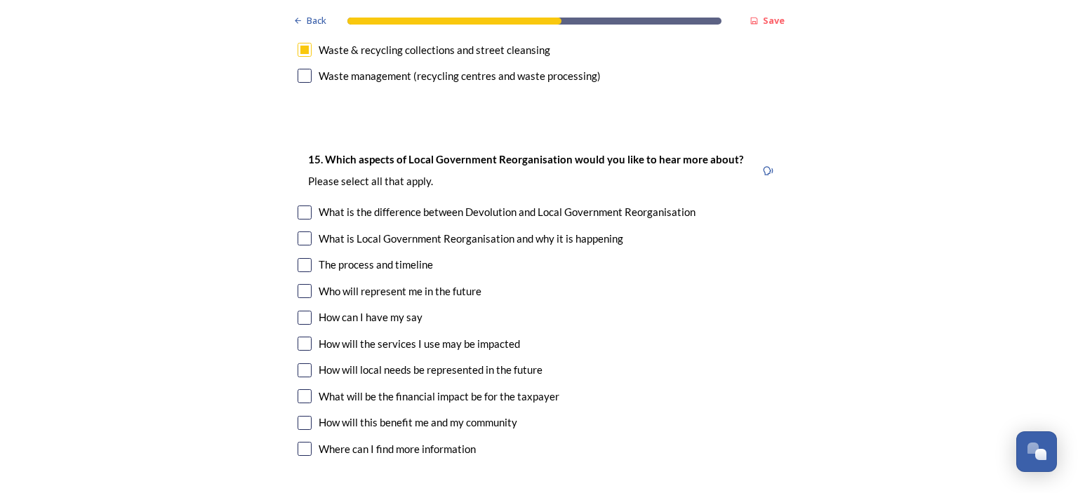
scroll to position [3789, 0]
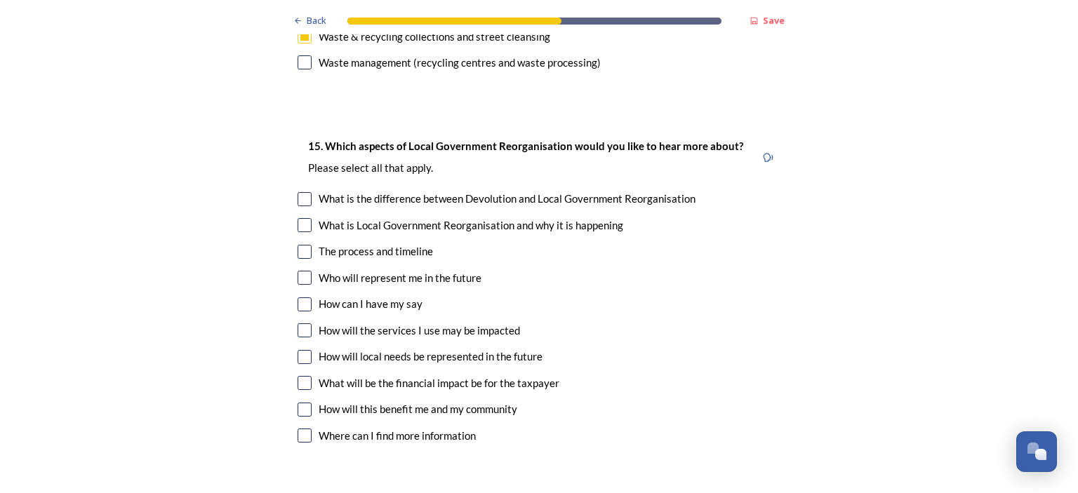
click at [300, 192] on input "checkbox" at bounding box center [304, 199] width 14 height 14
checkbox input "true"
click at [299, 218] on input "checkbox" at bounding box center [304, 225] width 14 height 14
checkbox input "true"
click at [297, 245] on input "checkbox" at bounding box center [304, 252] width 14 height 14
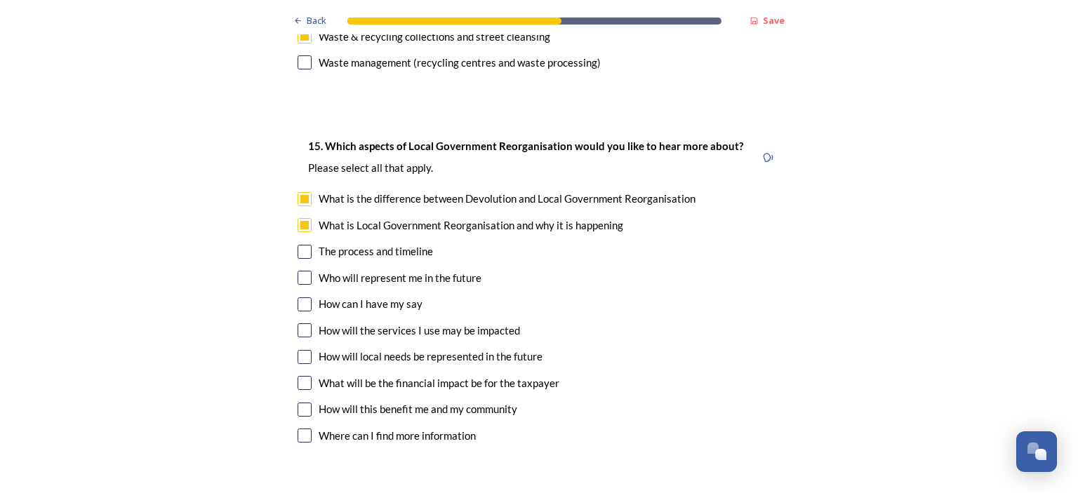
checkbox input "true"
click at [303, 271] on input "checkbox" at bounding box center [304, 278] width 14 height 14
checkbox input "true"
click at [300, 297] on input "checkbox" at bounding box center [304, 304] width 14 height 14
checkbox input "true"
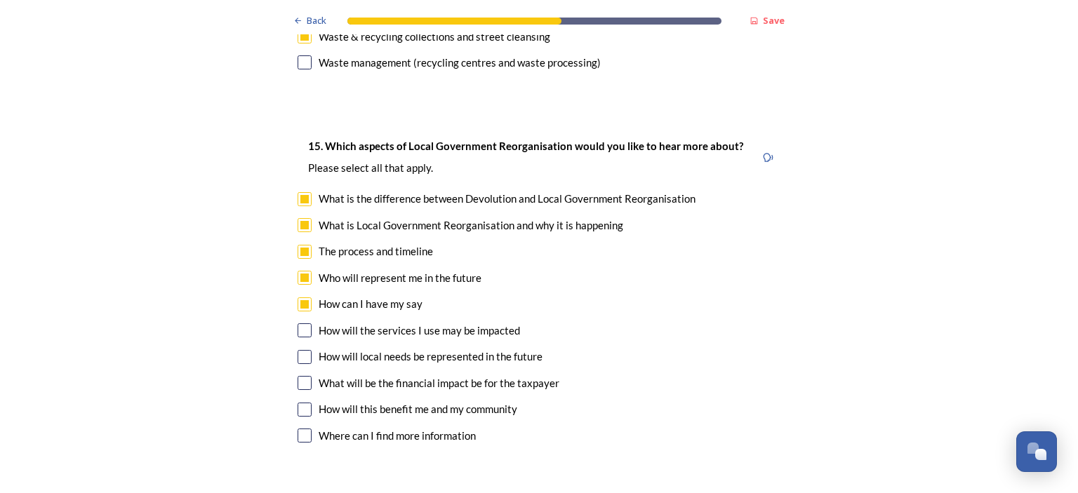
click at [300, 323] on input "checkbox" at bounding box center [304, 330] width 14 height 14
checkbox input "true"
click at [304, 350] on input "checkbox" at bounding box center [304, 357] width 14 height 14
checkbox input "true"
click at [300, 376] on input "checkbox" at bounding box center [304, 383] width 14 height 14
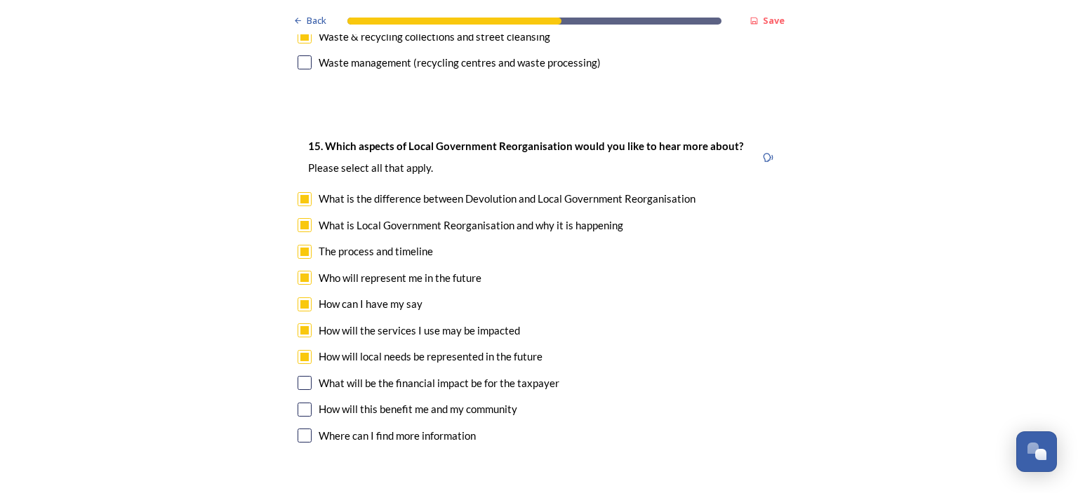
checkbox input "true"
click at [298, 403] on input "checkbox" at bounding box center [304, 410] width 14 height 14
checkbox input "true"
drag, startPoint x: 302, startPoint y: 389, endPoint x: 359, endPoint y: 379, distance: 58.5
click at [303, 429] on input "checkbox" at bounding box center [304, 436] width 14 height 14
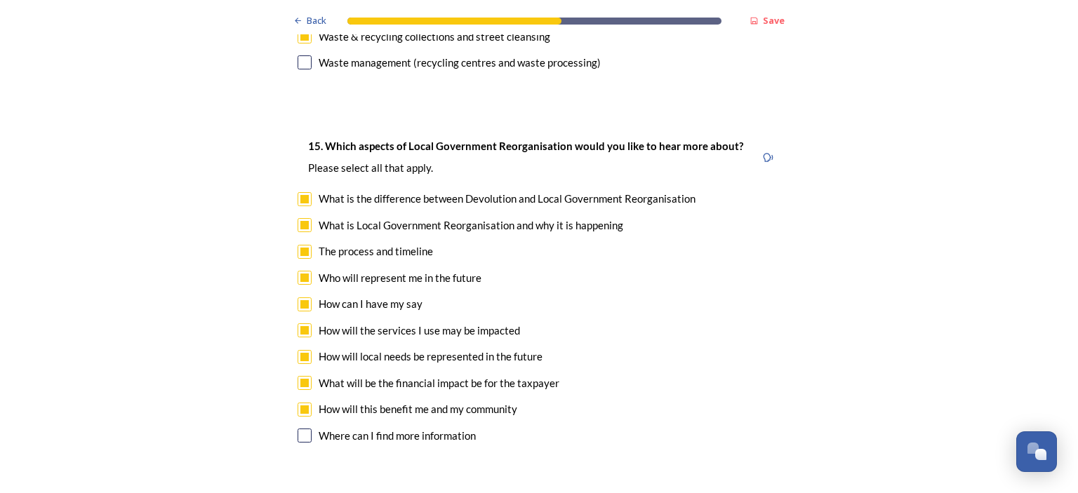
checkbox input "true"
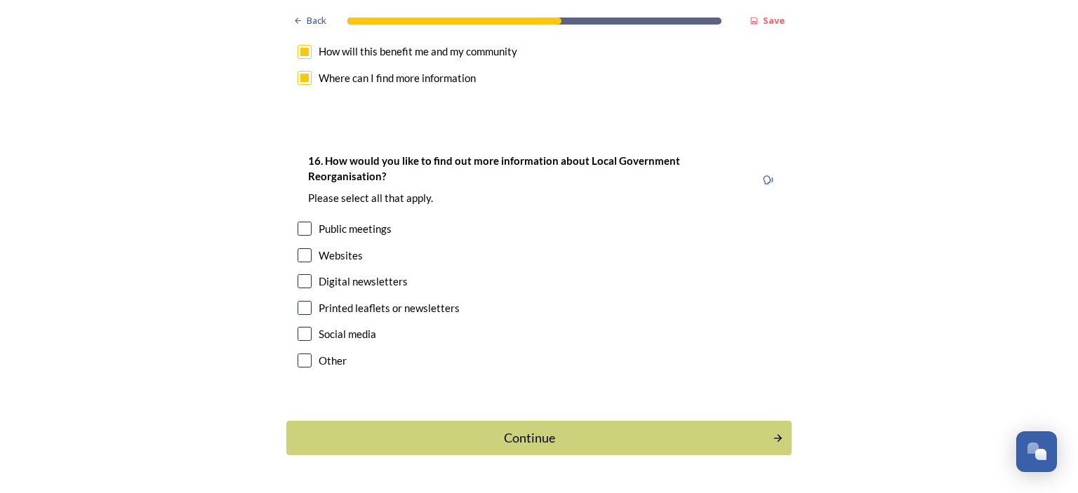
scroll to position [4148, 0]
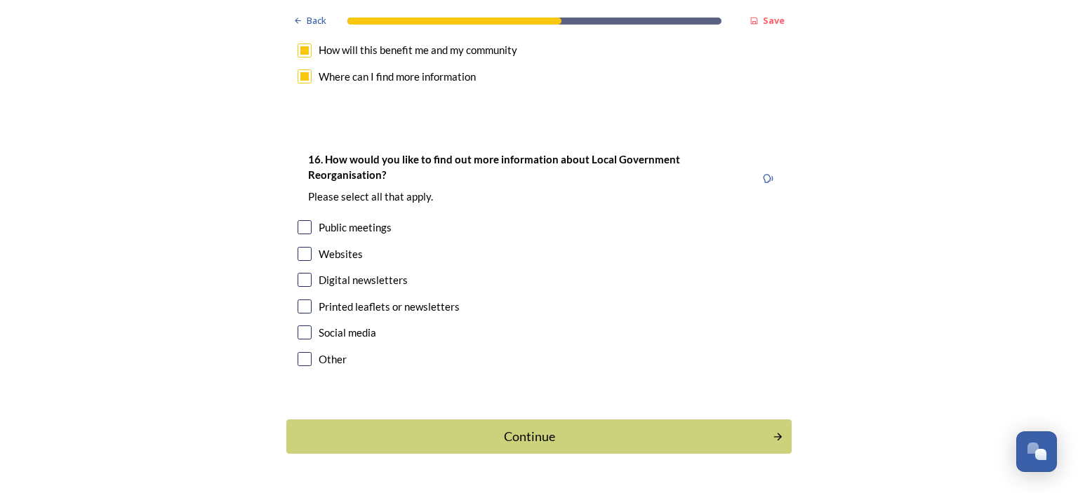
click at [303, 273] on input "checkbox" at bounding box center [304, 280] width 14 height 14
checkbox input "true"
click at [297, 247] on input "checkbox" at bounding box center [304, 254] width 14 height 14
checkbox input "true"
click at [518, 427] on div "Continue" at bounding box center [529, 436] width 471 height 19
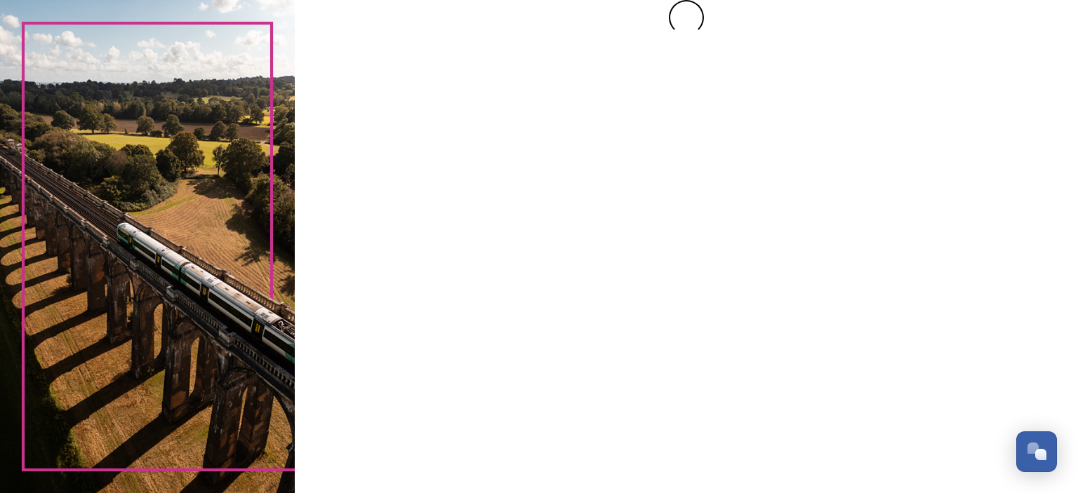
scroll to position [0, 0]
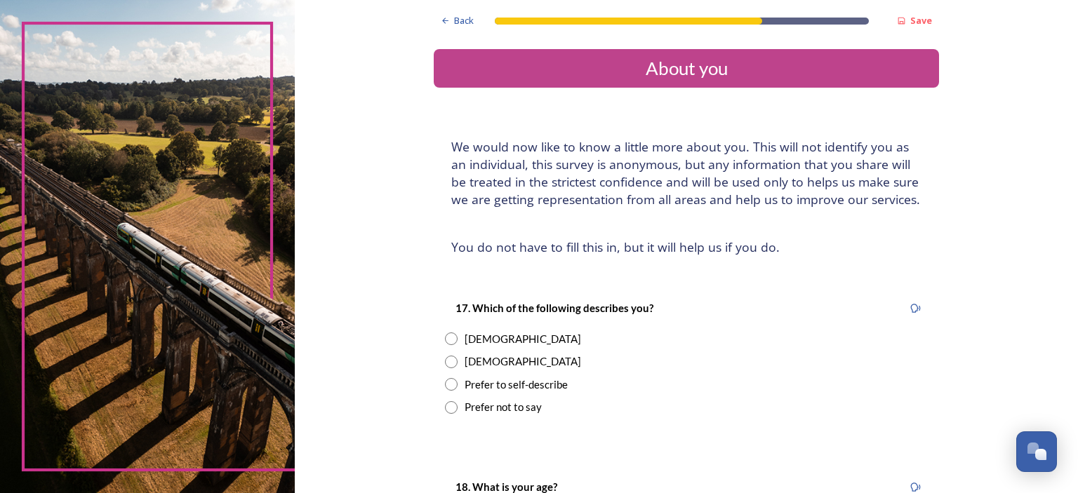
click at [447, 359] on input "radio" at bounding box center [451, 362] width 13 height 13
radio input "true"
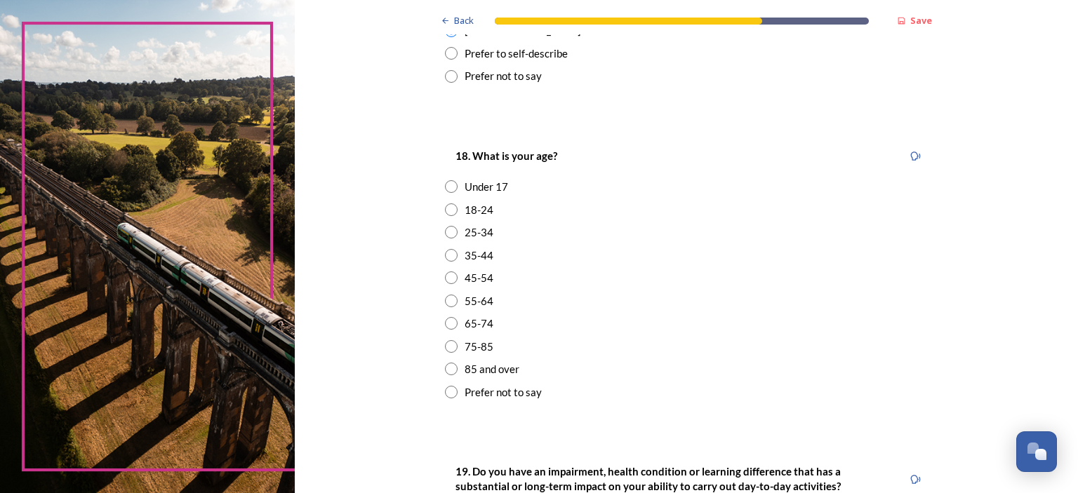
scroll to position [421, 0]
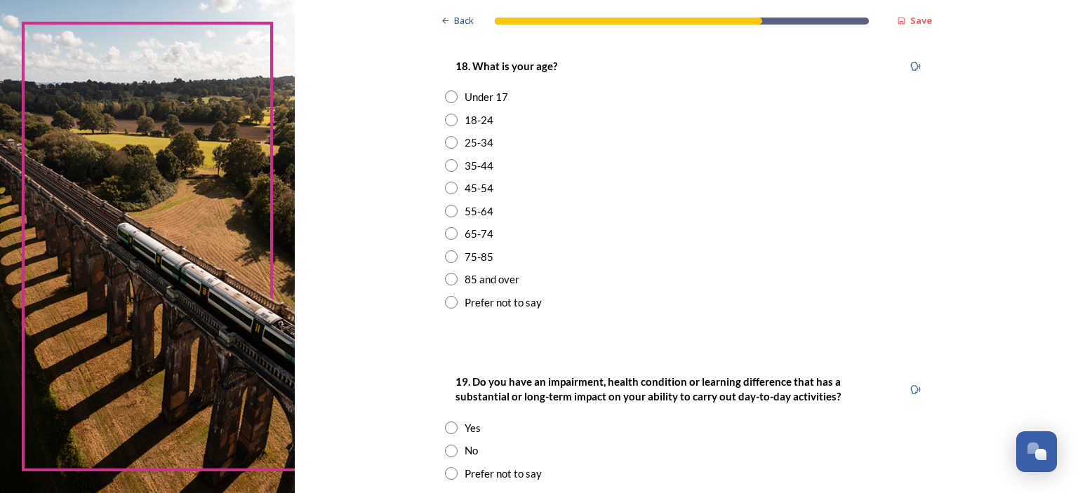
click at [448, 210] on input "radio" at bounding box center [451, 211] width 13 height 13
radio input "true"
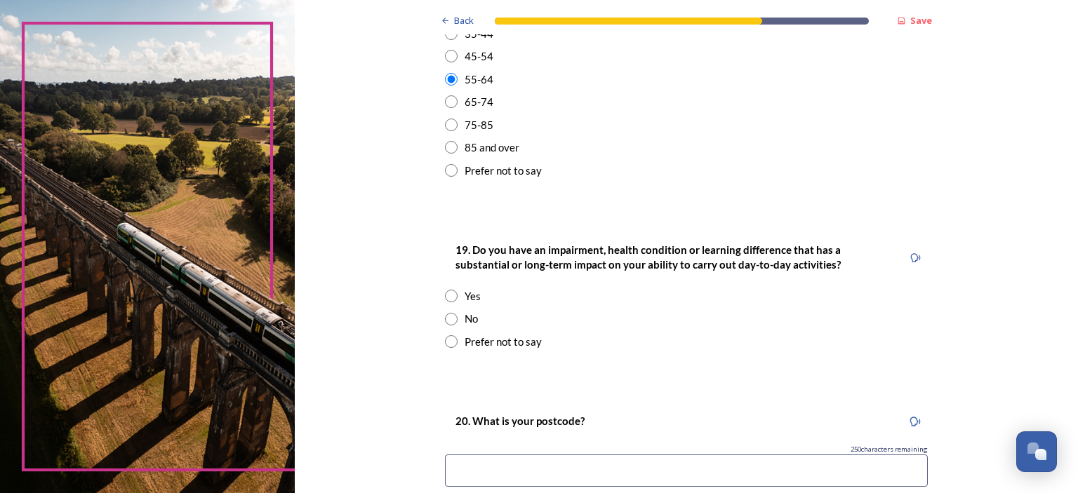
scroll to position [561, 0]
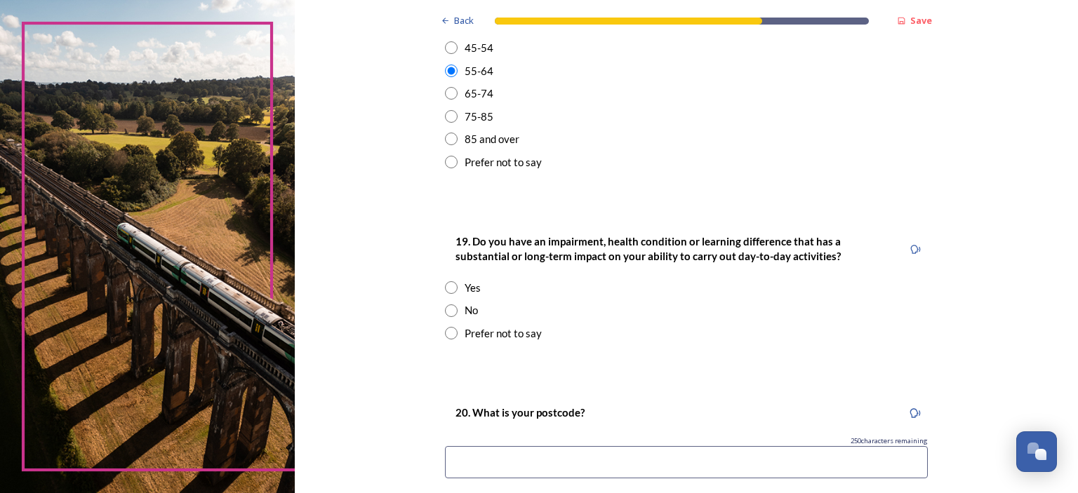
click at [445, 309] on input "radio" at bounding box center [451, 310] width 13 height 13
radio input "true"
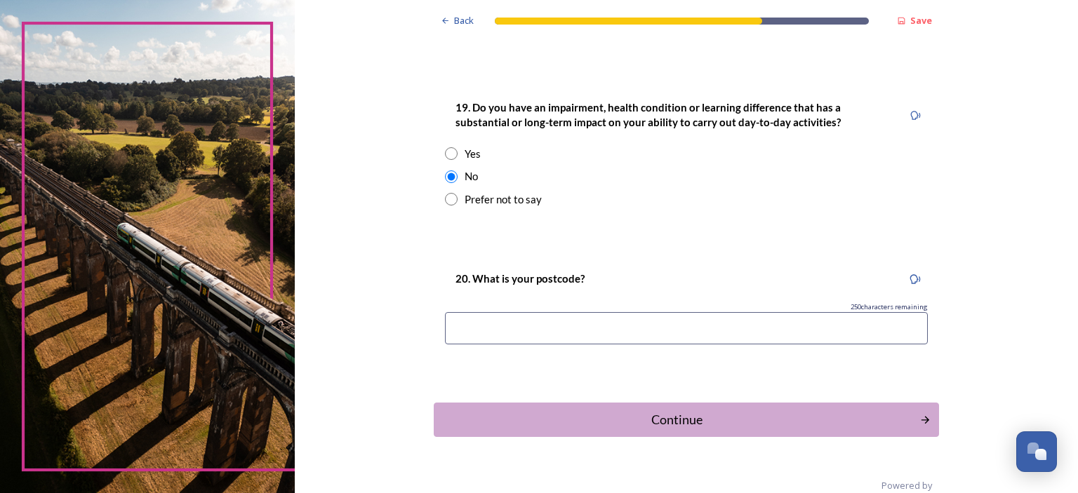
scroll to position [702, 0]
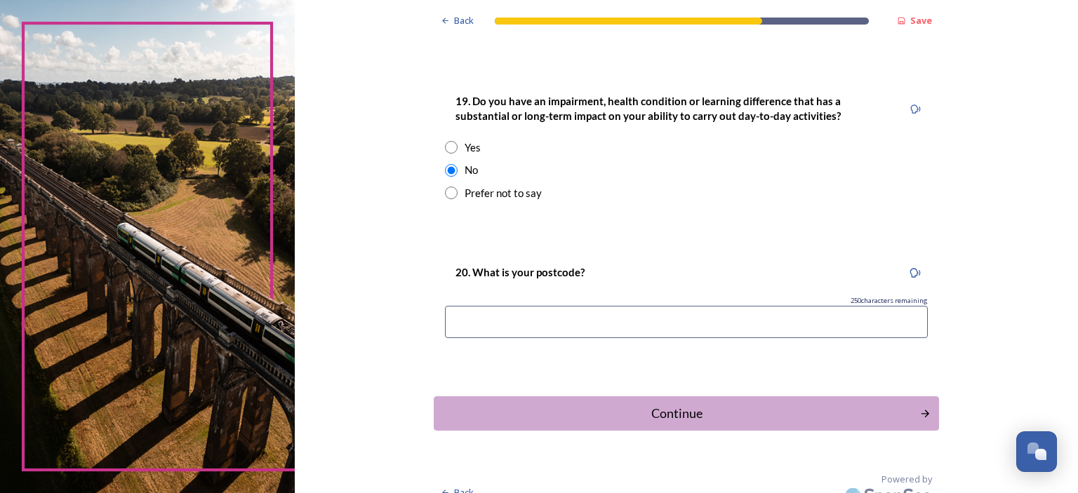
click at [501, 316] on input at bounding box center [686, 322] width 483 height 32
type input "PO227RA"
click at [733, 406] on div "Continue" at bounding box center [676, 413] width 475 height 19
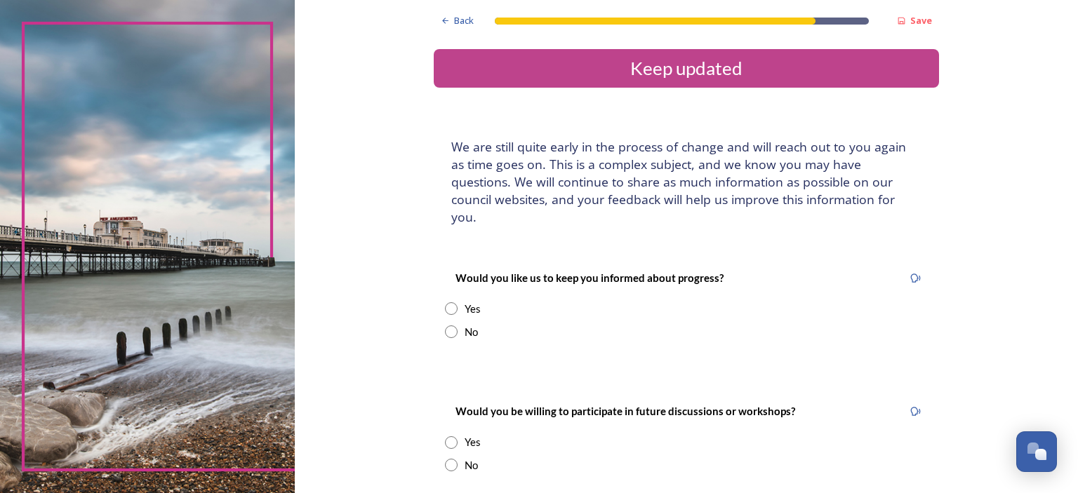
click at [446, 302] on input "radio" at bounding box center [451, 308] width 13 height 13
radio input "true"
click at [517, 434] on input at bounding box center [686, 450] width 483 height 32
type input "[EMAIL_ADDRESS][DOMAIN_NAME]"
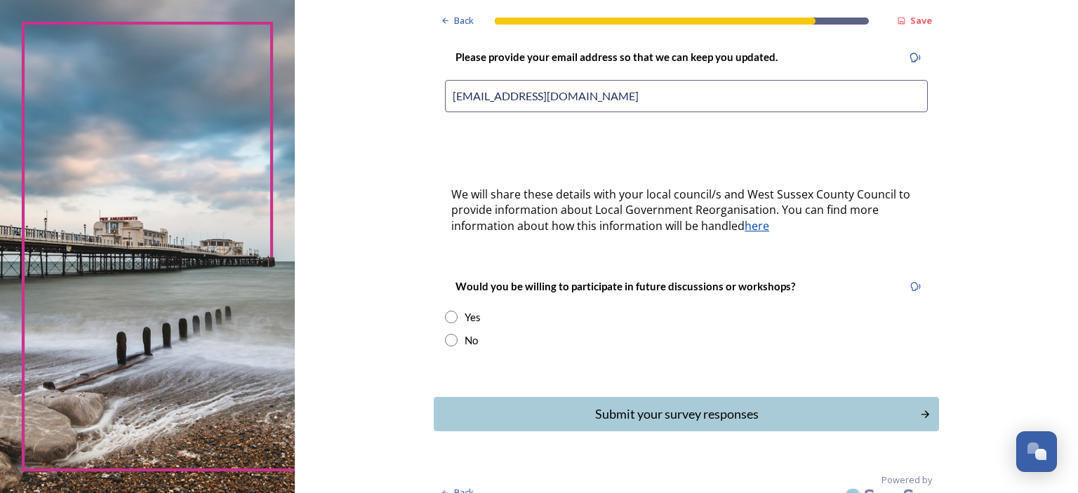
scroll to position [356, 0]
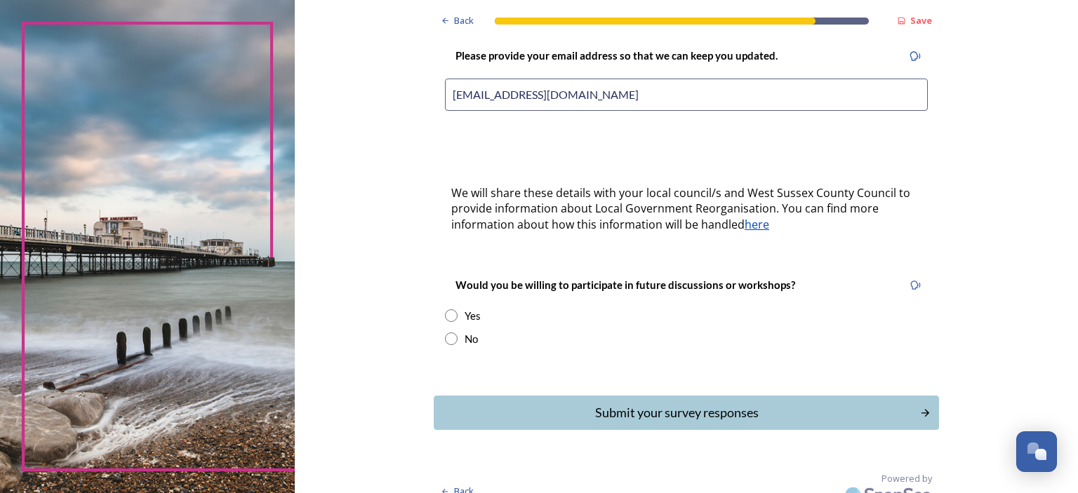
drag, startPoint x: 447, startPoint y: 295, endPoint x: 476, endPoint y: 308, distance: 31.4
click at [447, 309] on input "radio" at bounding box center [451, 315] width 13 height 13
radio input "true"
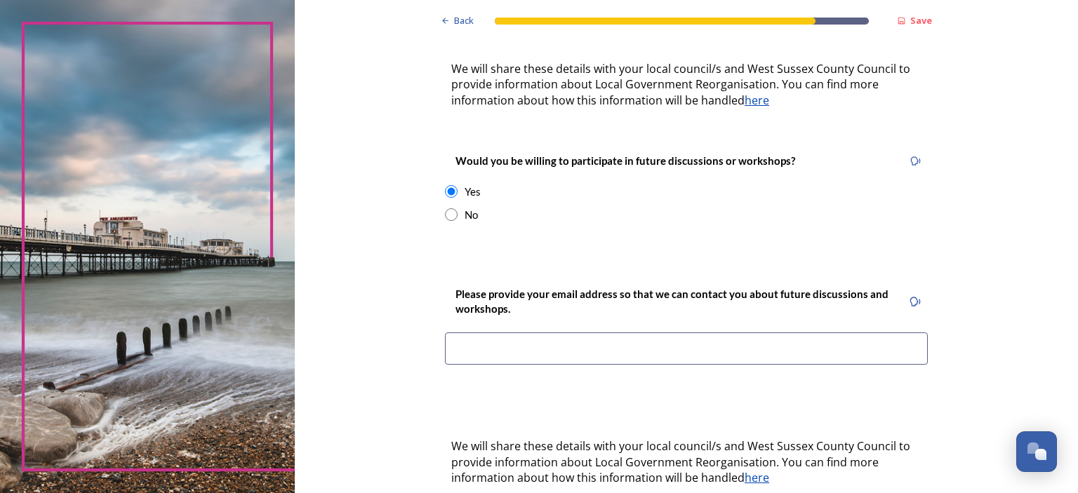
scroll to position [496, 0]
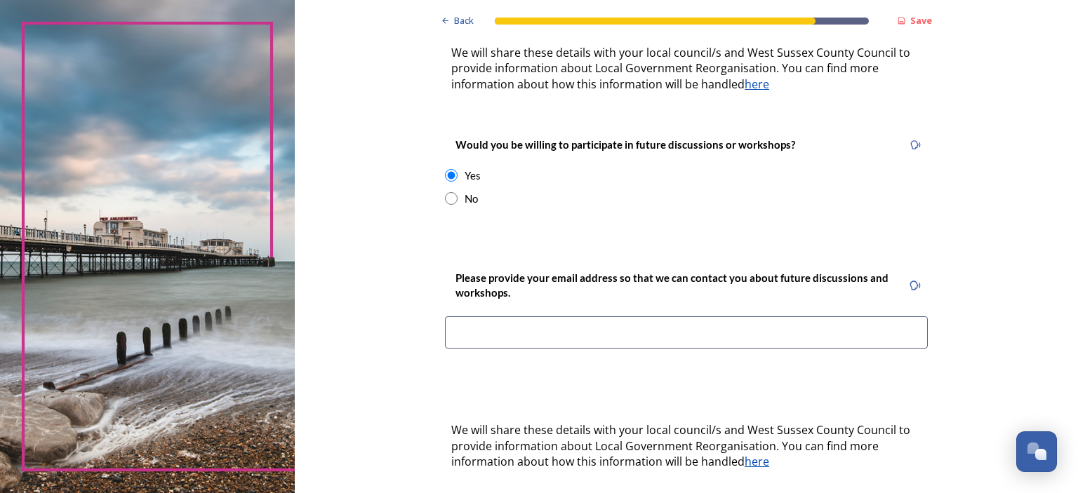
click at [561, 316] on input at bounding box center [686, 332] width 483 height 32
type input "[EMAIL_ADDRESS][DOMAIN_NAME]"
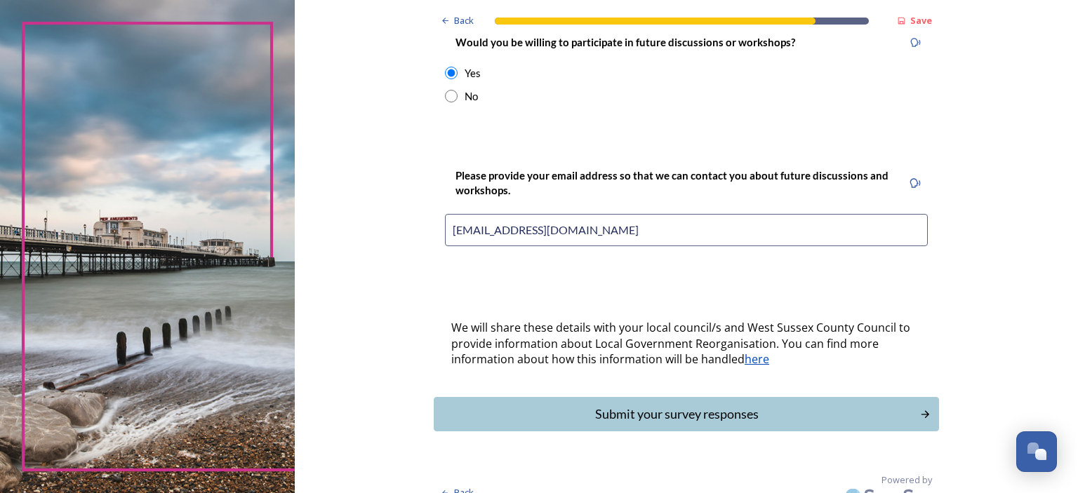
scroll to position [599, 0]
click at [699, 404] on div "Submit your survey responses" at bounding box center [676, 413] width 475 height 19
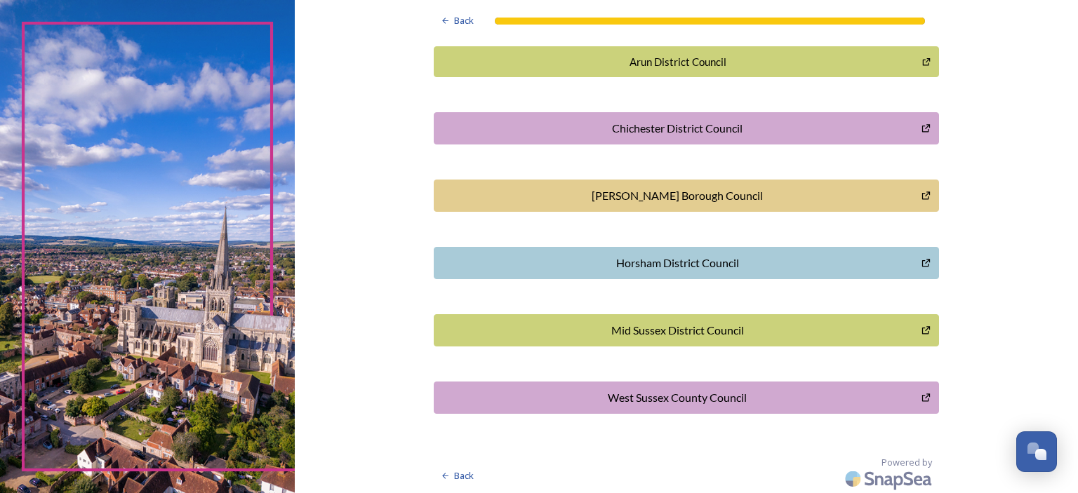
scroll to position [0, 0]
